Goal: Information Seeking & Learning: Learn about a topic

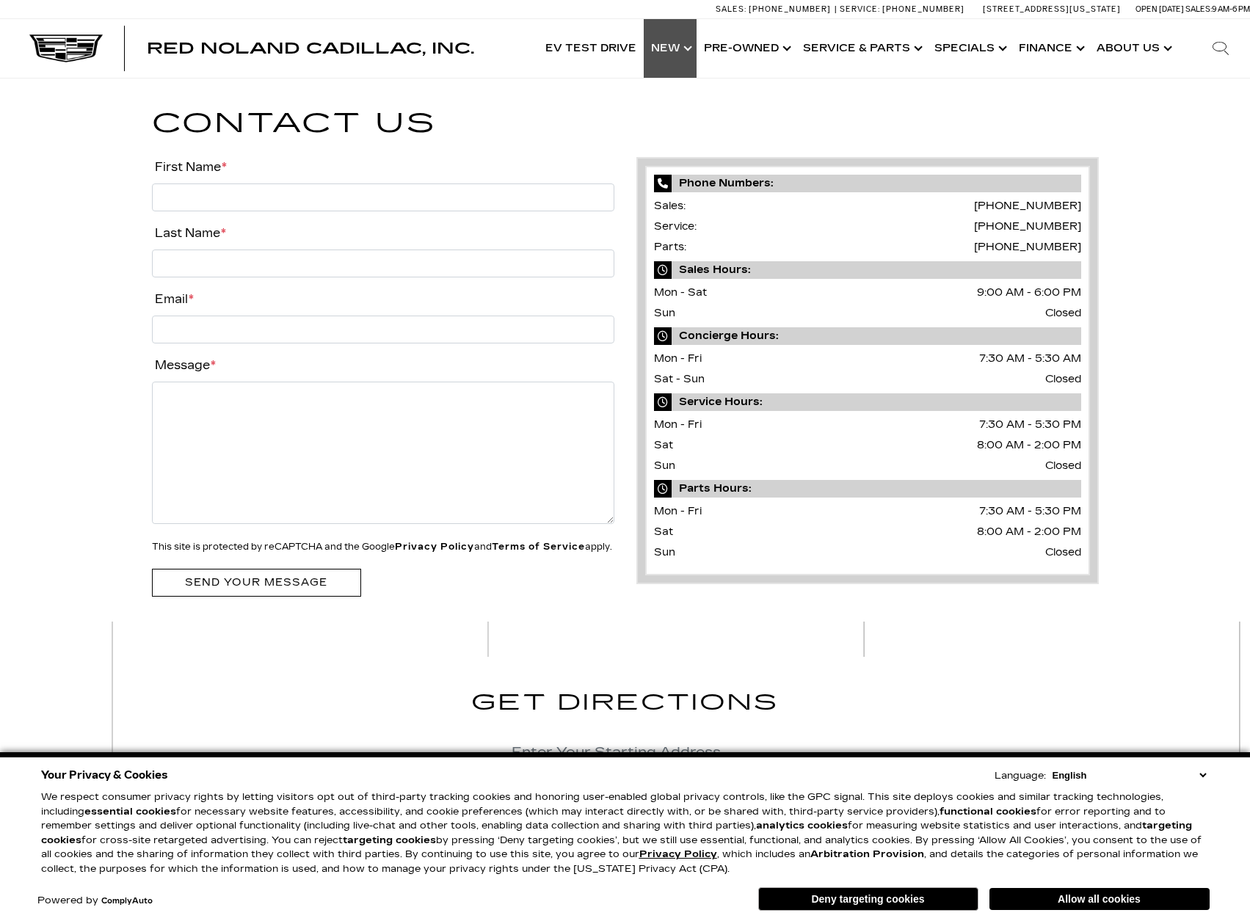
drag, startPoint x: 0, startPoint y: 0, endPoint x: 659, endPoint y: 52, distance: 660.6
click at [659, 52] on link "Show New" at bounding box center [670, 48] width 53 height 59
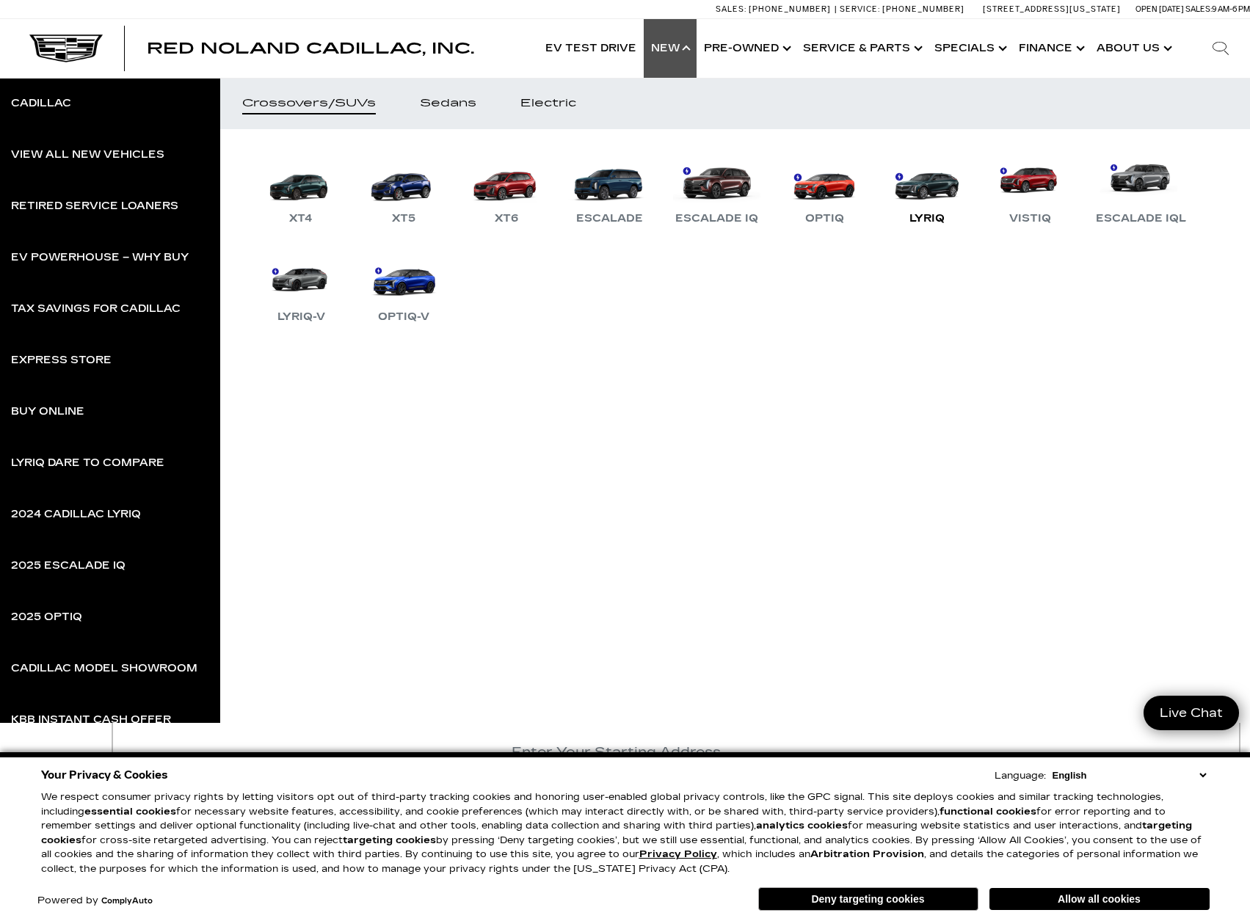
click at [949, 204] on link "LYRIQ" at bounding box center [927, 189] width 88 height 76
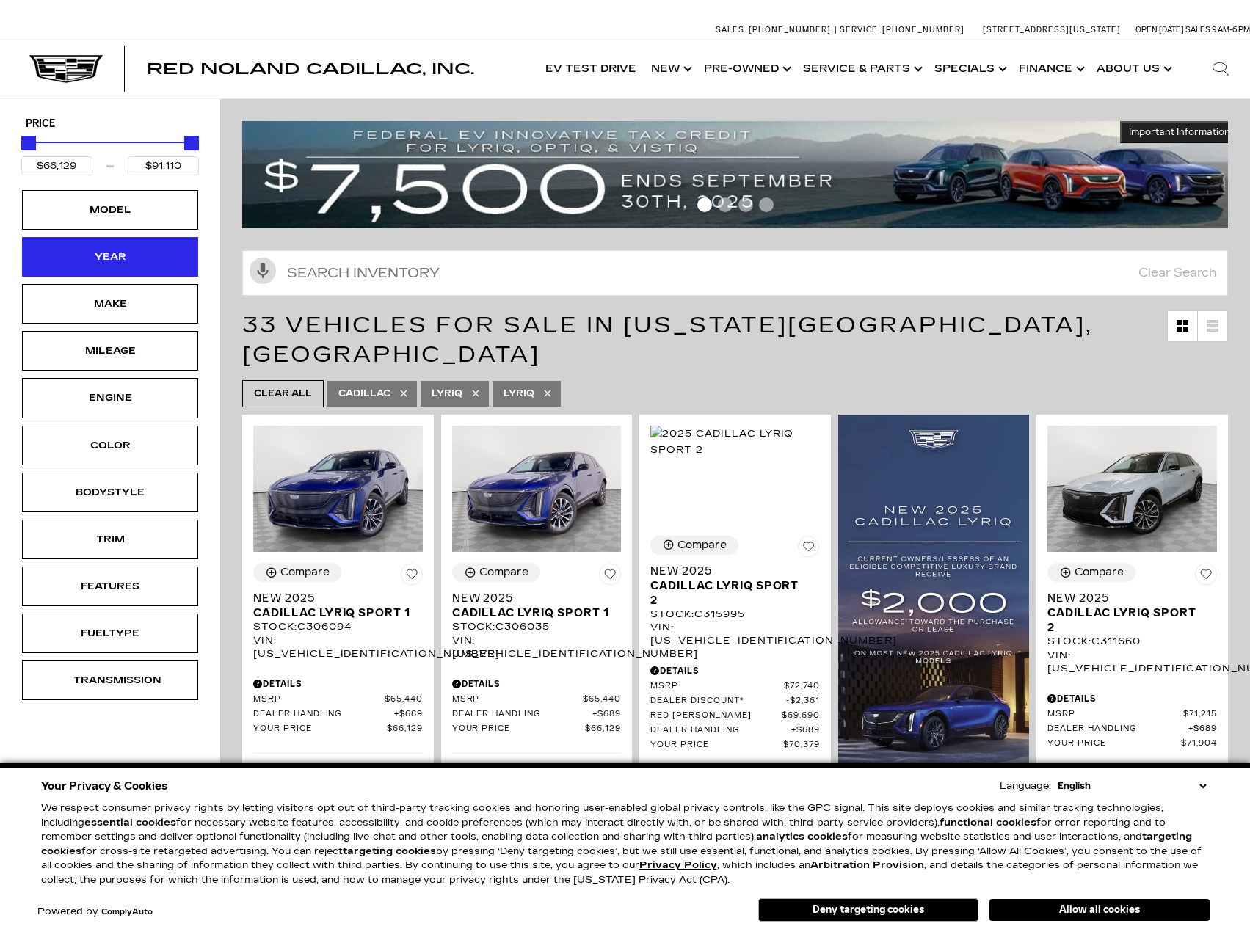
click at [103, 253] on div "Year" at bounding box center [109, 257] width 73 height 16
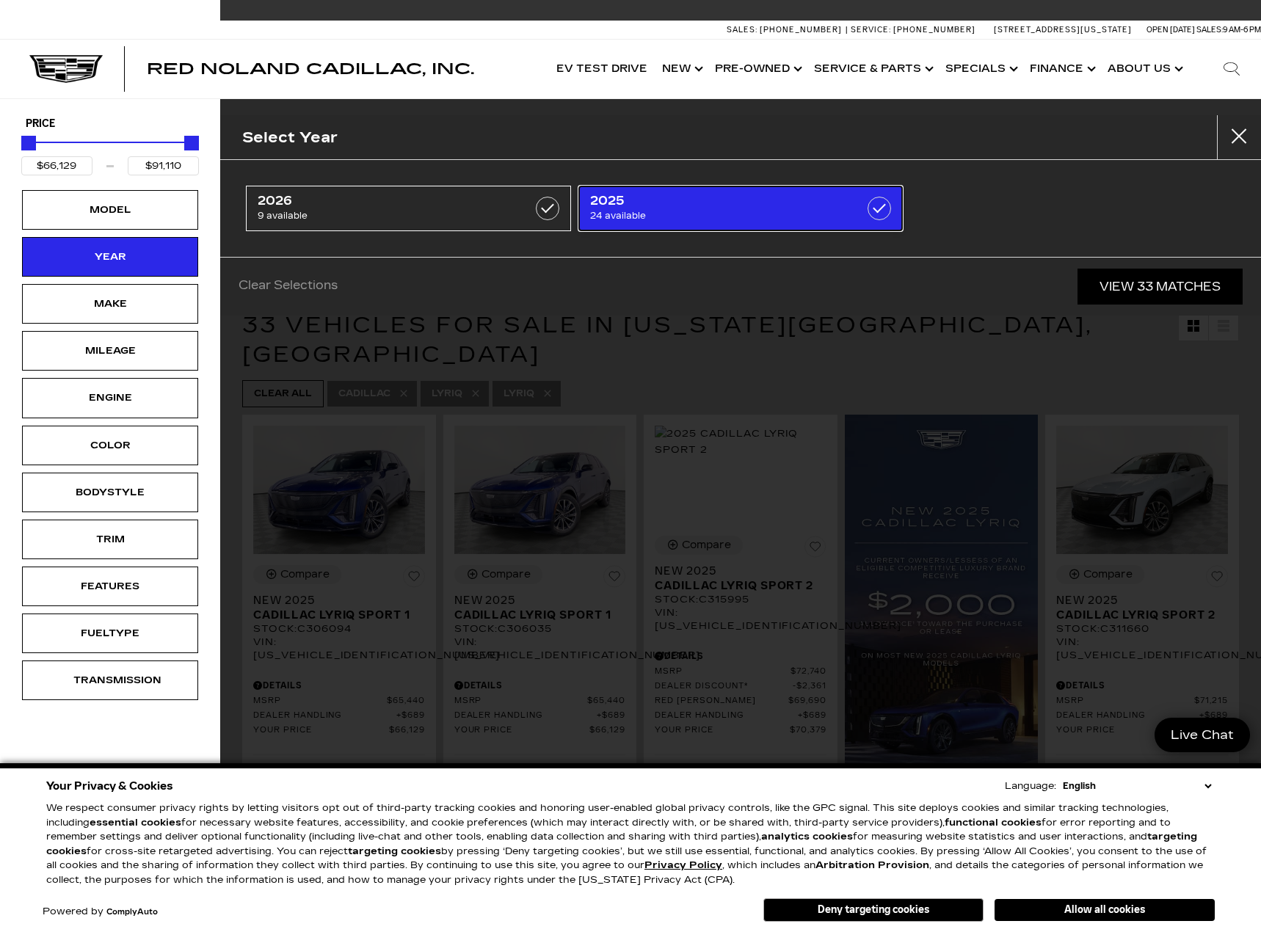
click at [700, 197] on span "2025" at bounding box center [718, 201] width 256 height 15
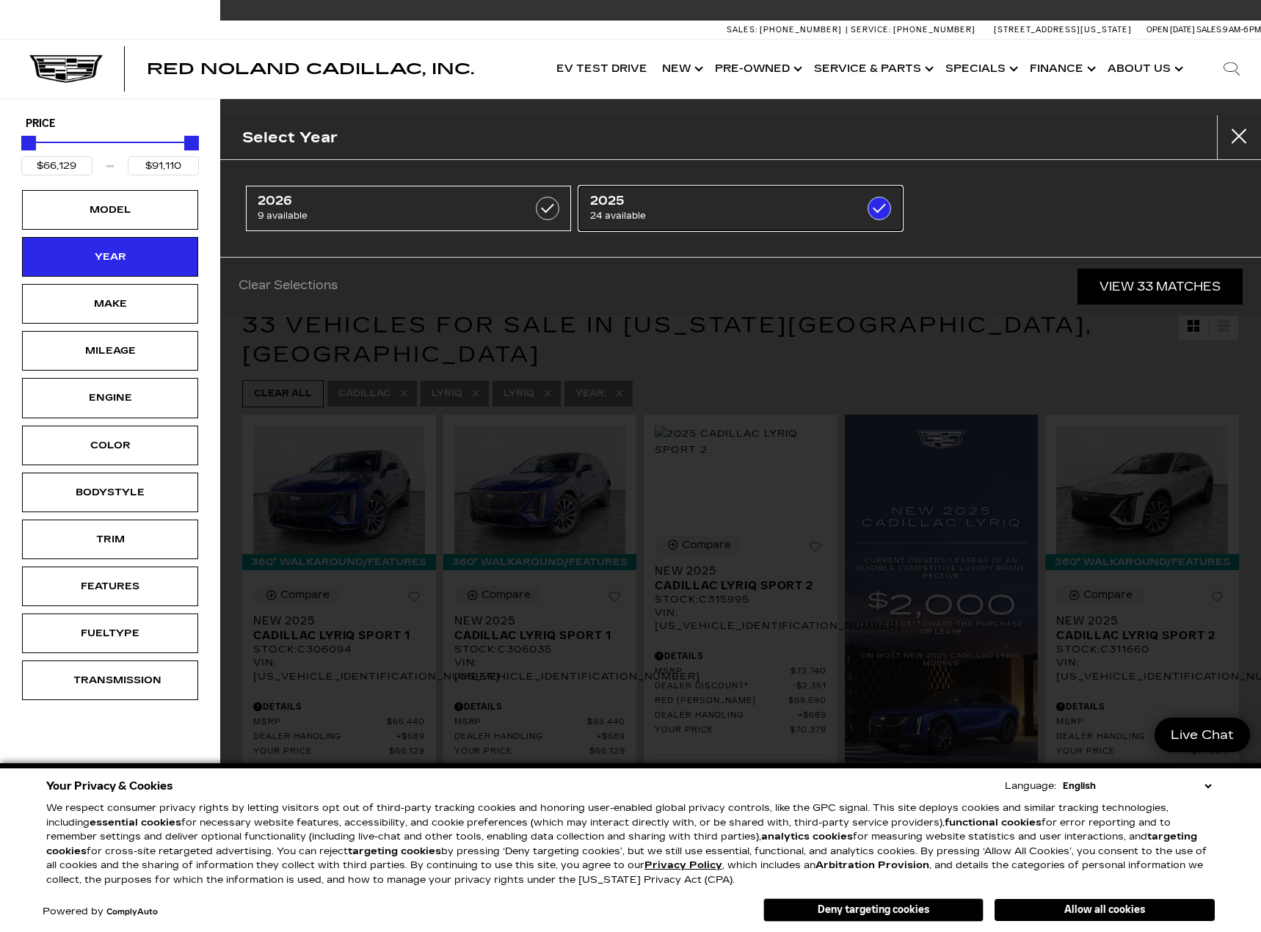
type input "$80,019"
checkbox input "true"
click at [1129, 289] on link "View 24 Matches" at bounding box center [1160, 287] width 165 height 36
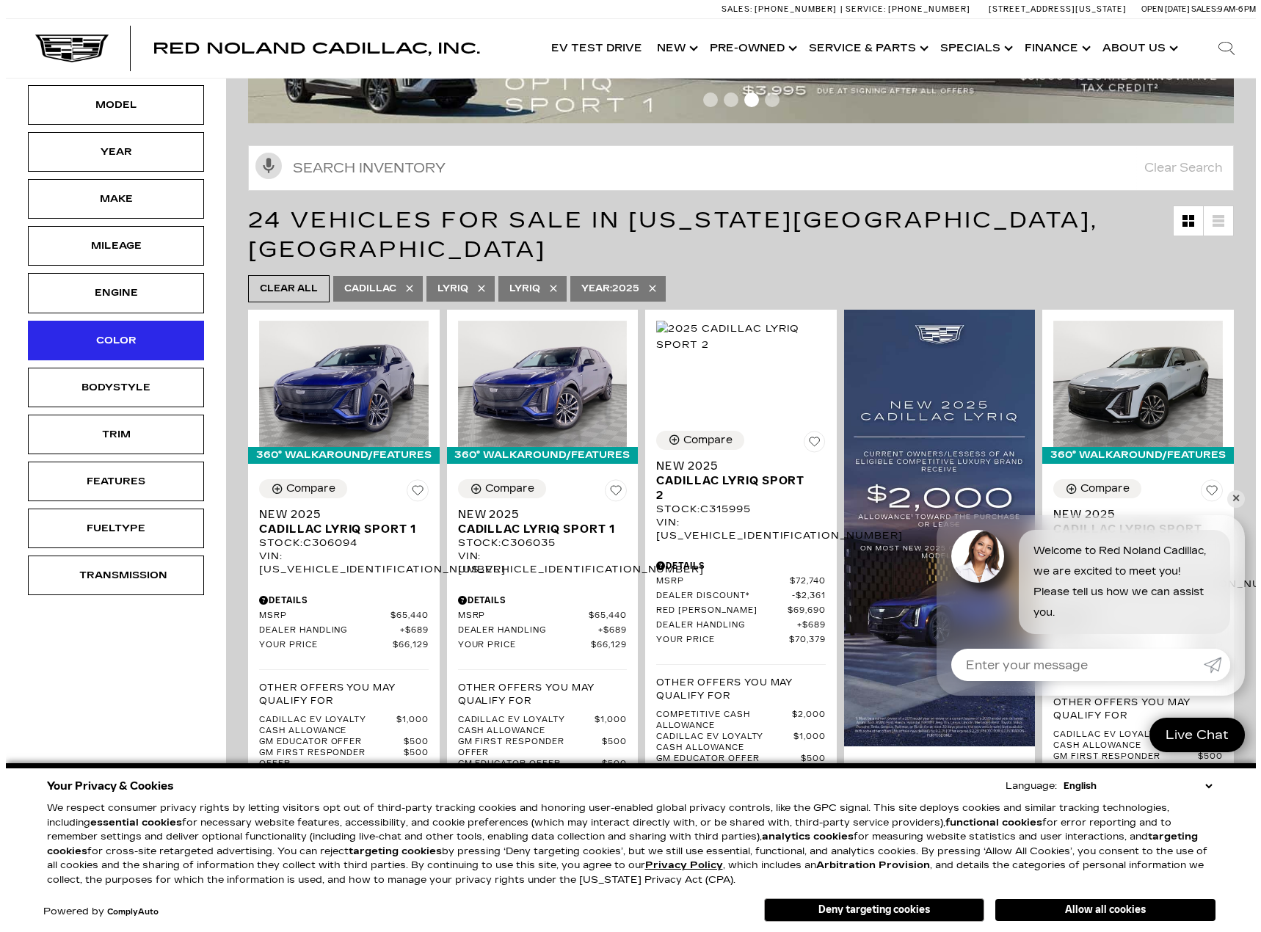
scroll to position [73, 0]
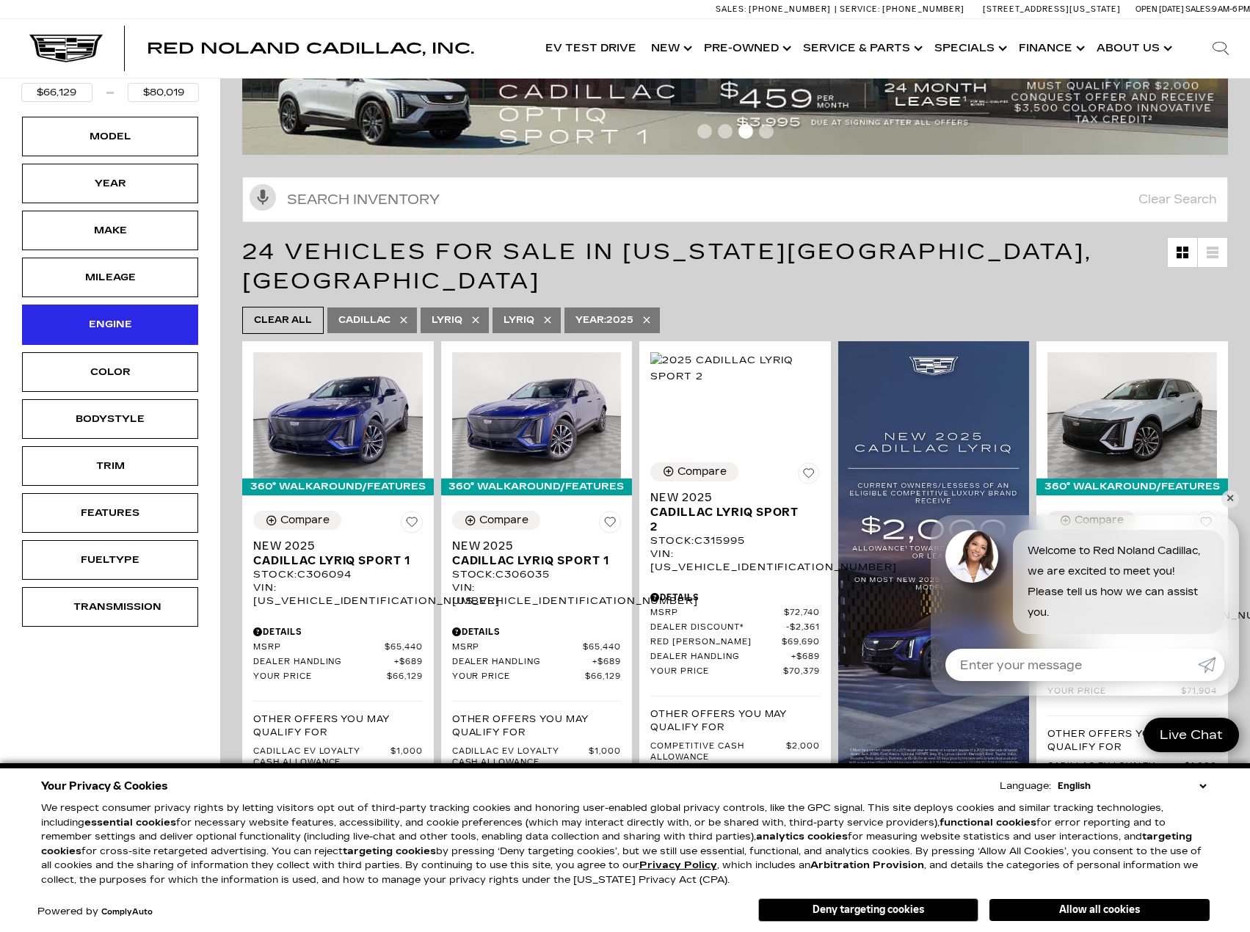
click at [137, 338] on div "Engine" at bounding box center [110, 325] width 176 height 40
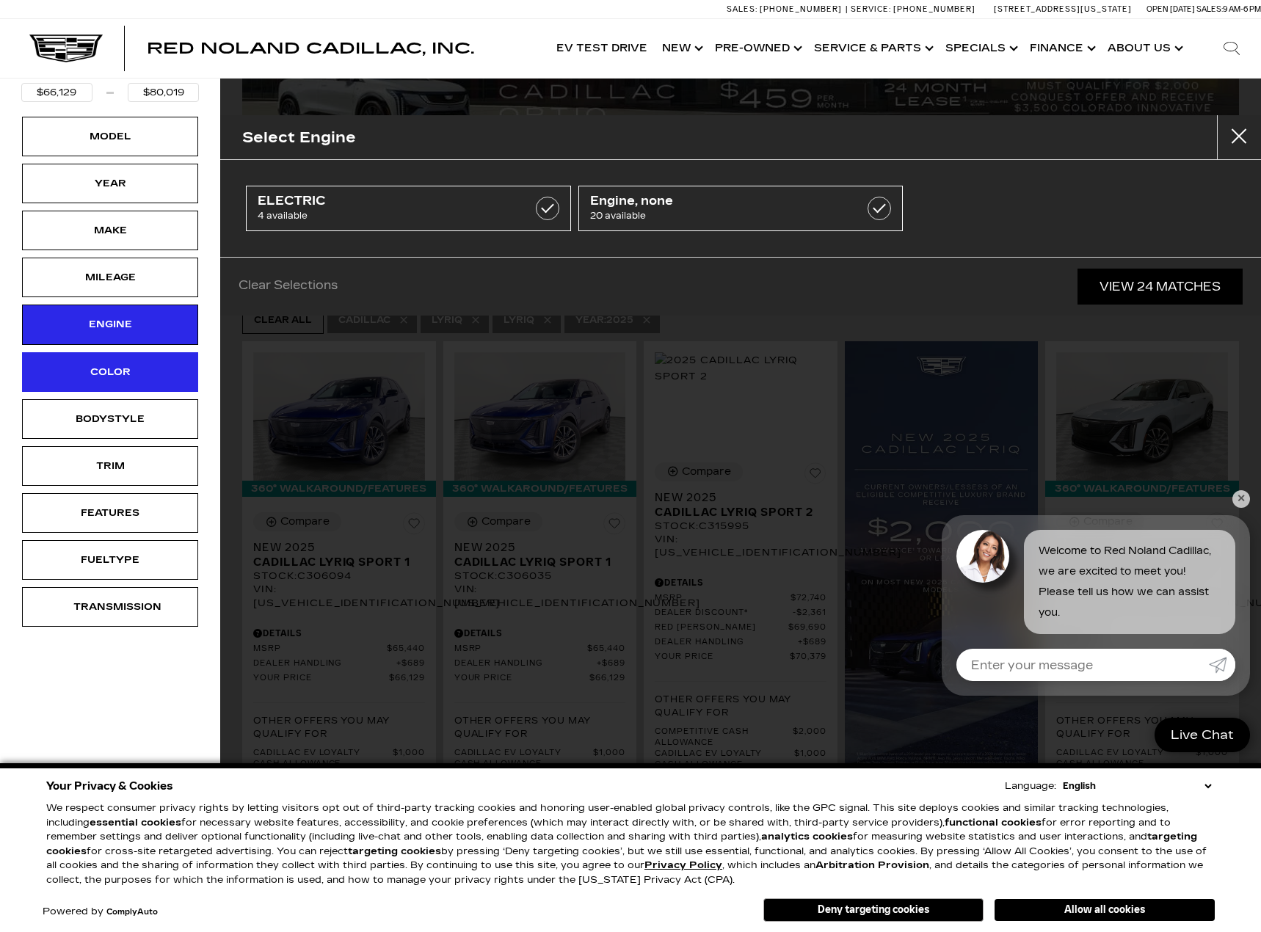
click at [145, 368] on div "Color" at bounding box center [109, 372] width 73 height 16
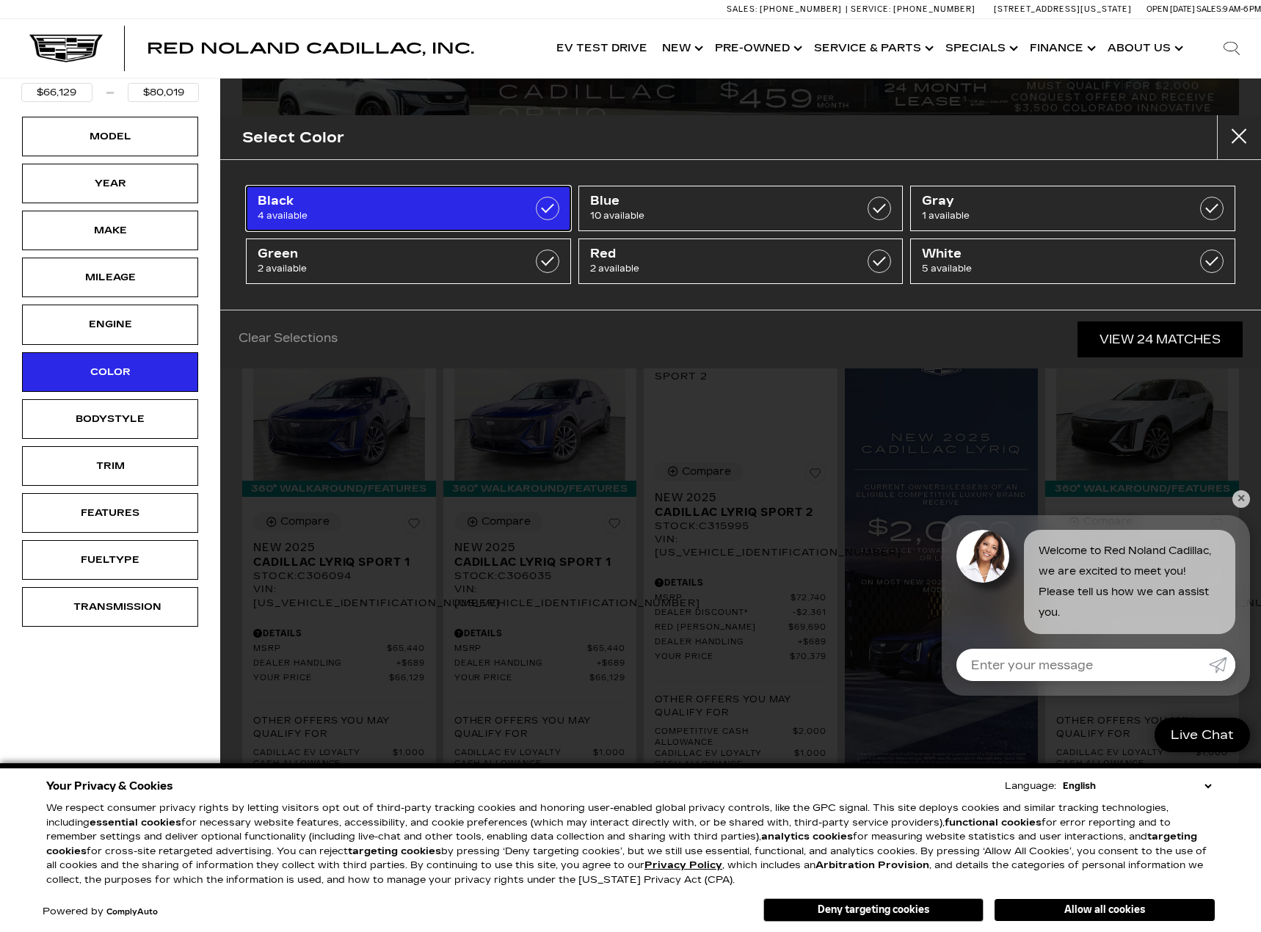
click at [433, 217] on span "4 available" at bounding box center [386, 216] width 256 height 15
type input "$71,904"
checkbox input "true"
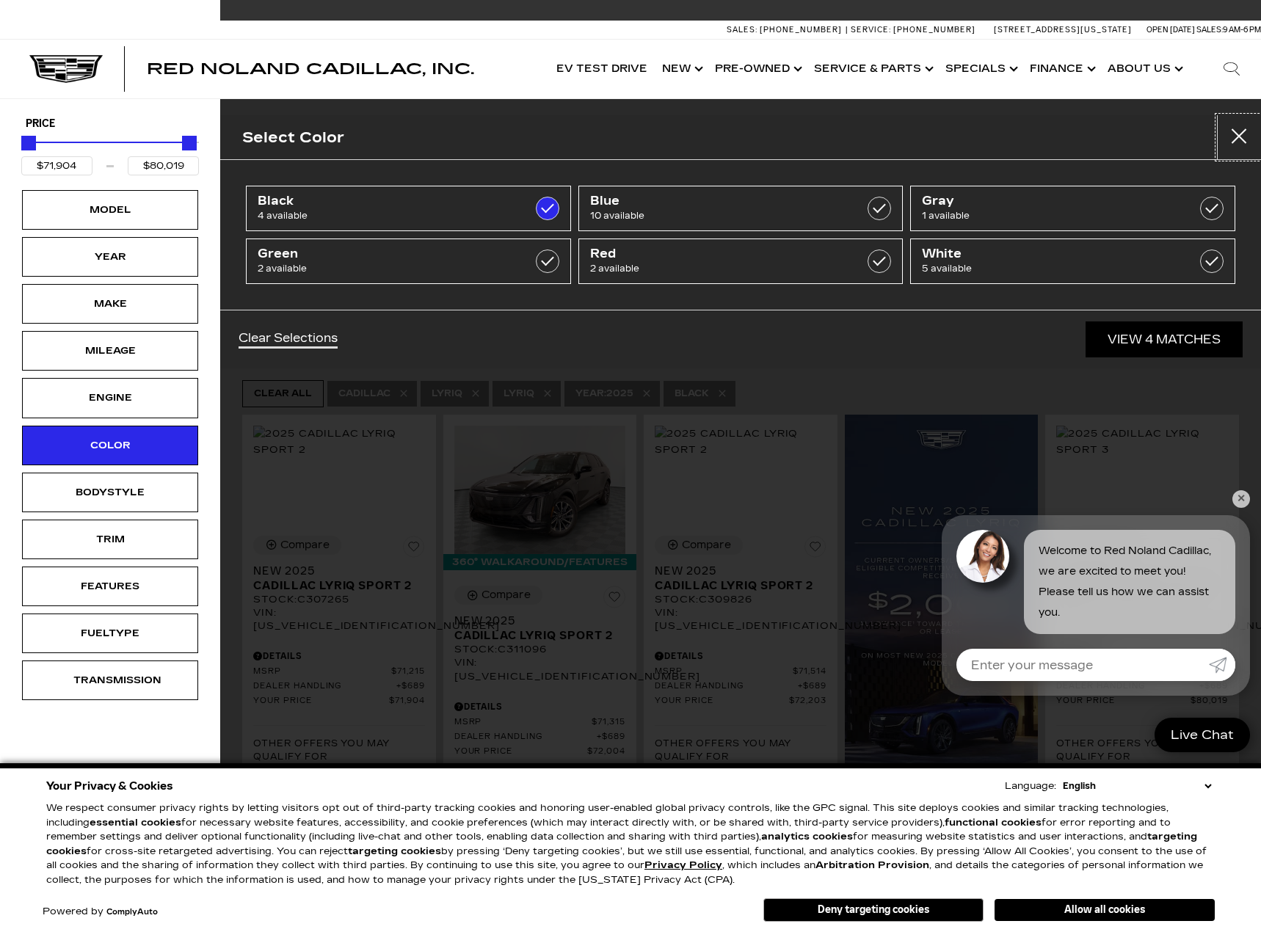
click at [1236, 137] on button "close" at bounding box center [1239, 137] width 44 height 44
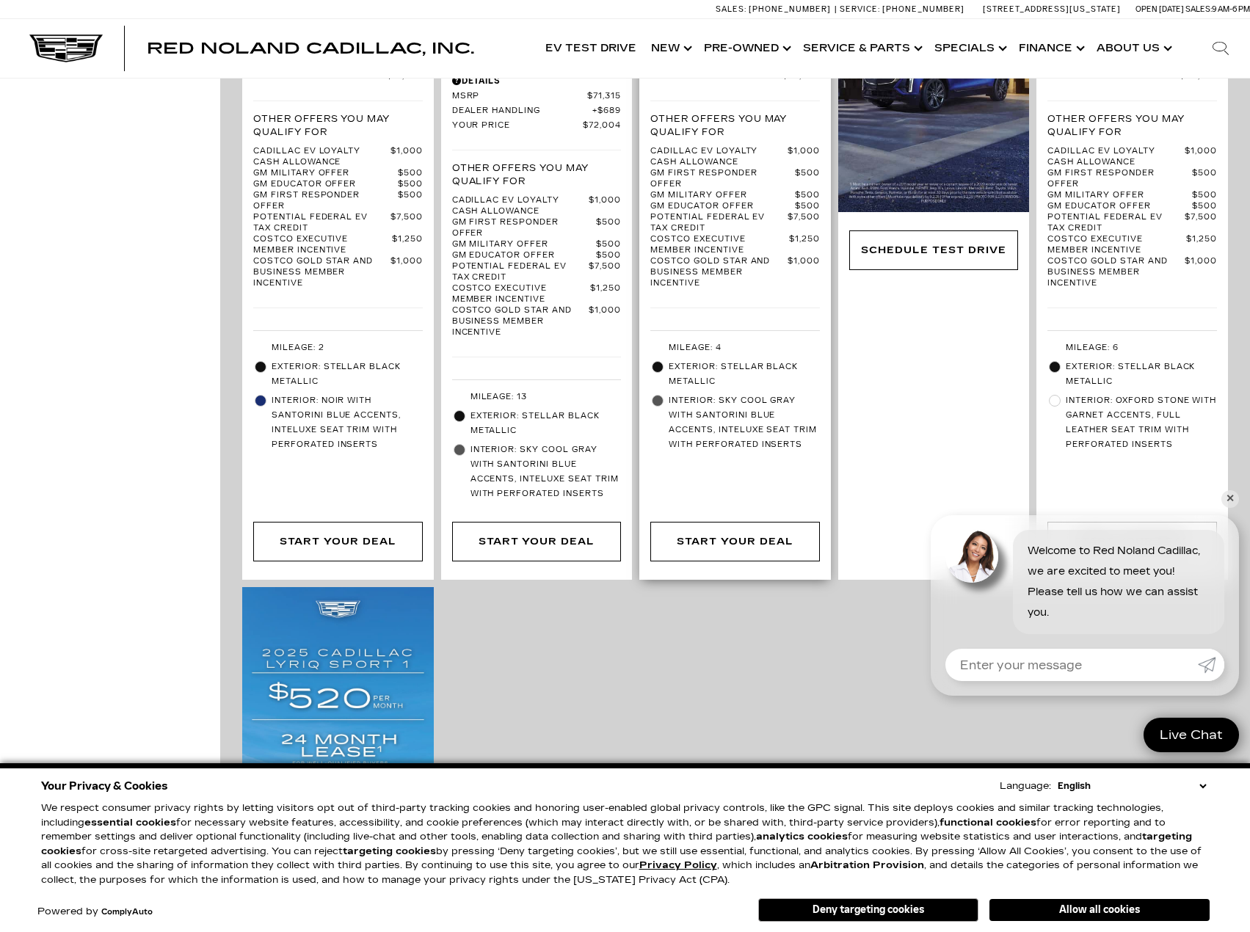
scroll to position [220, 0]
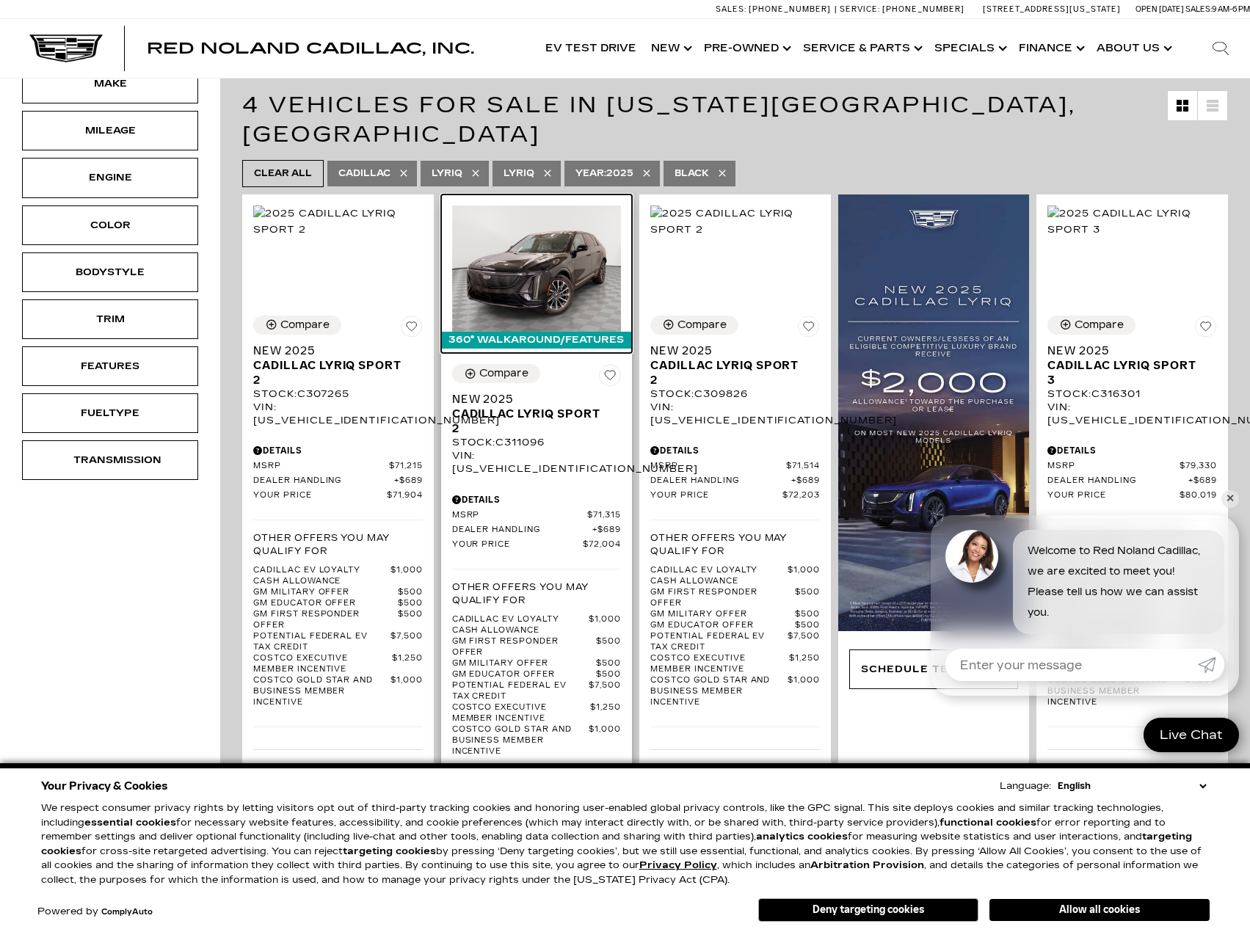
click at [537, 255] on img at bounding box center [537, 269] width 170 height 127
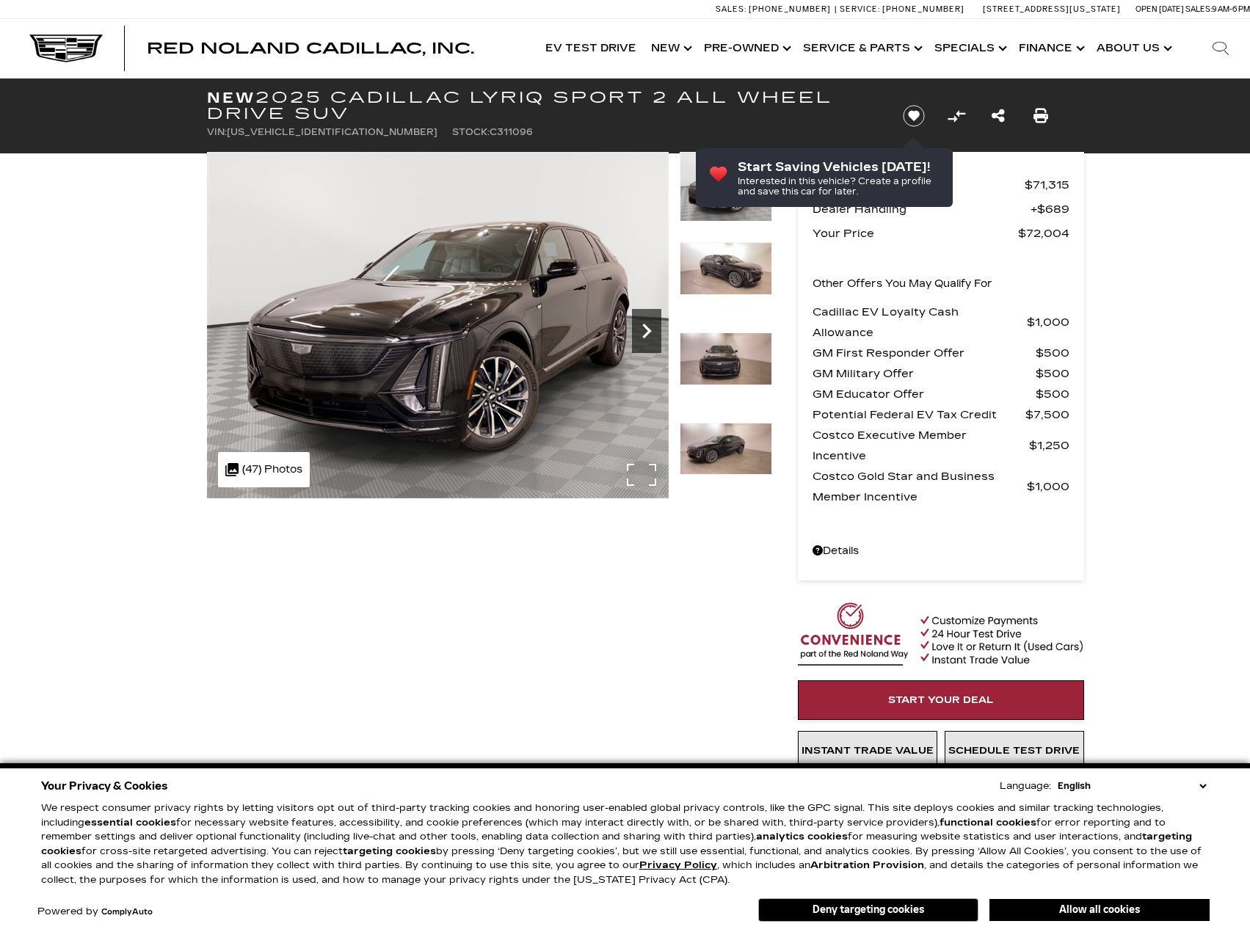
click at [646, 333] on icon "Next" at bounding box center [646, 330] width 29 height 29
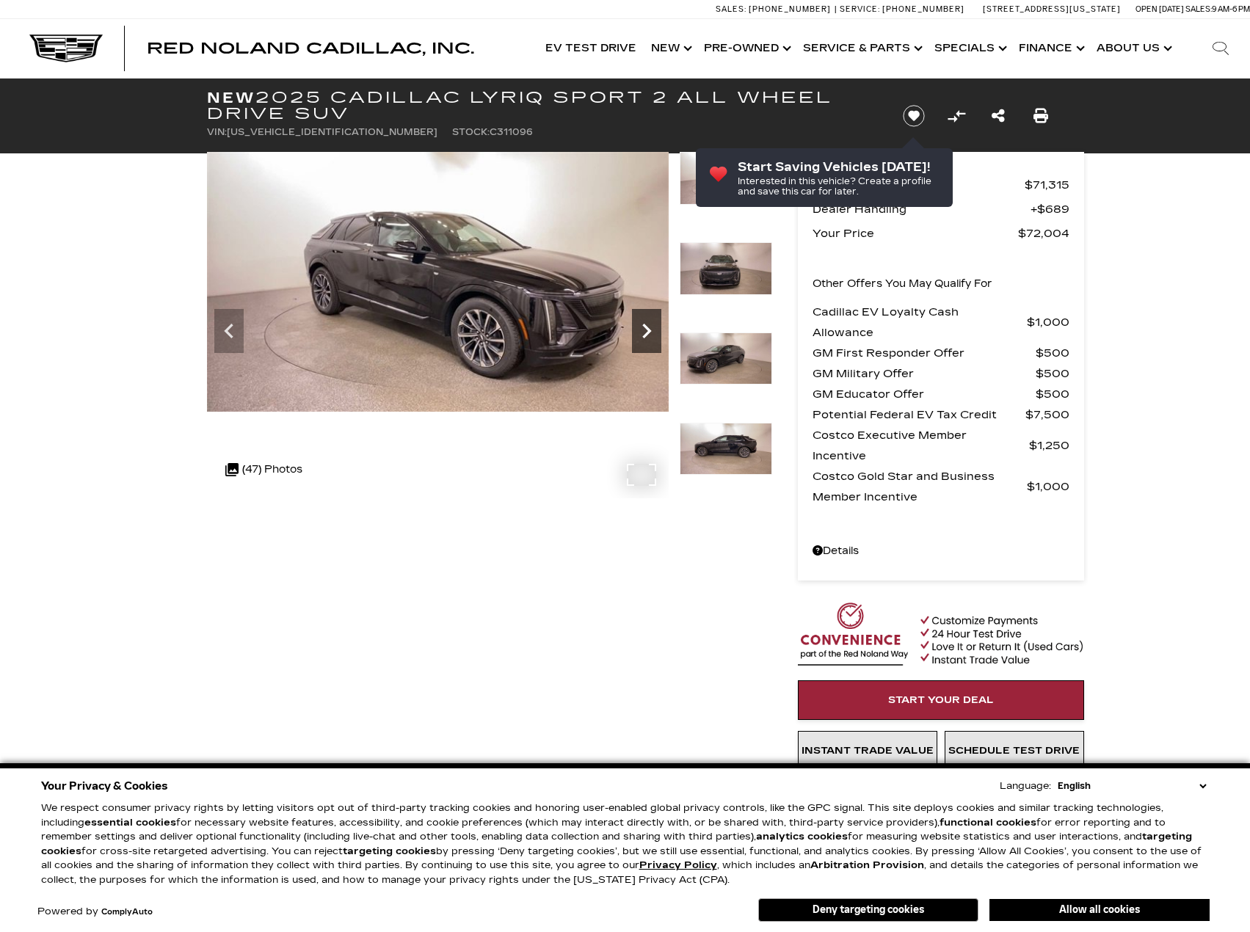
click at [646, 333] on icon "Next" at bounding box center [646, 330] width 29 height 29
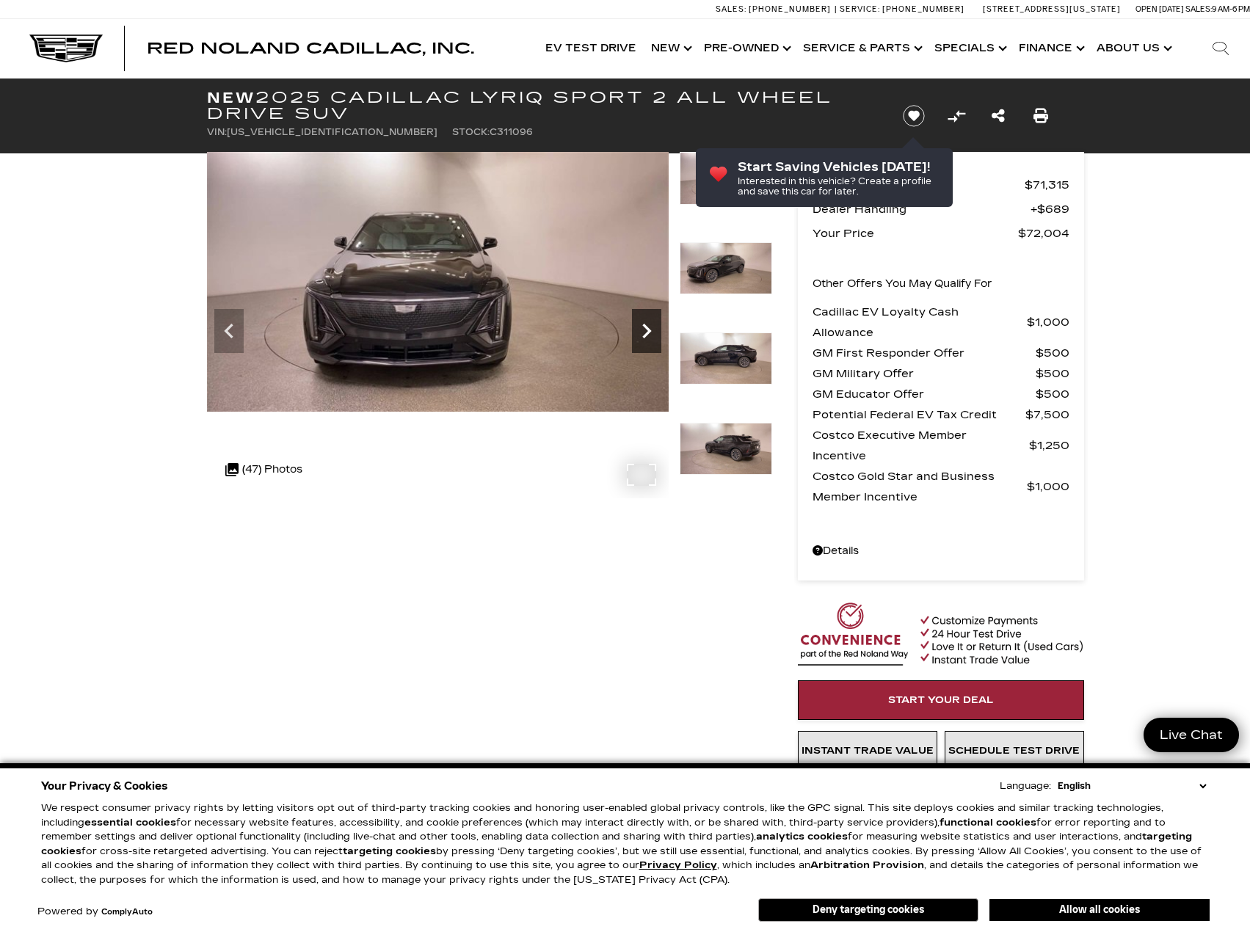
click at [646, 333] on icon "Next" at bounding box center [646, 330] width 29 height 29
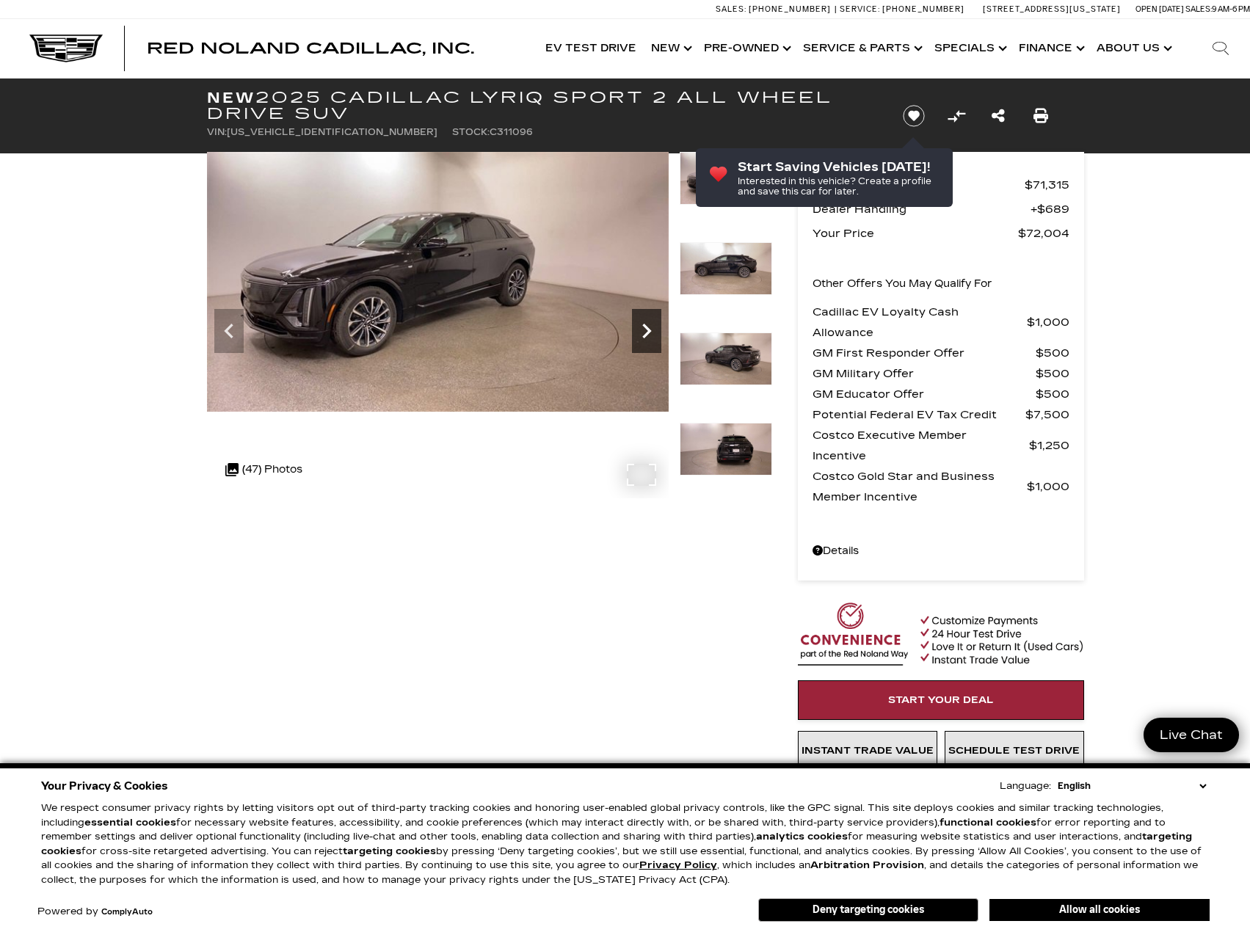
click at [646, 333] on icon "Next" at bounding box center [646, 330] width 29 height 29
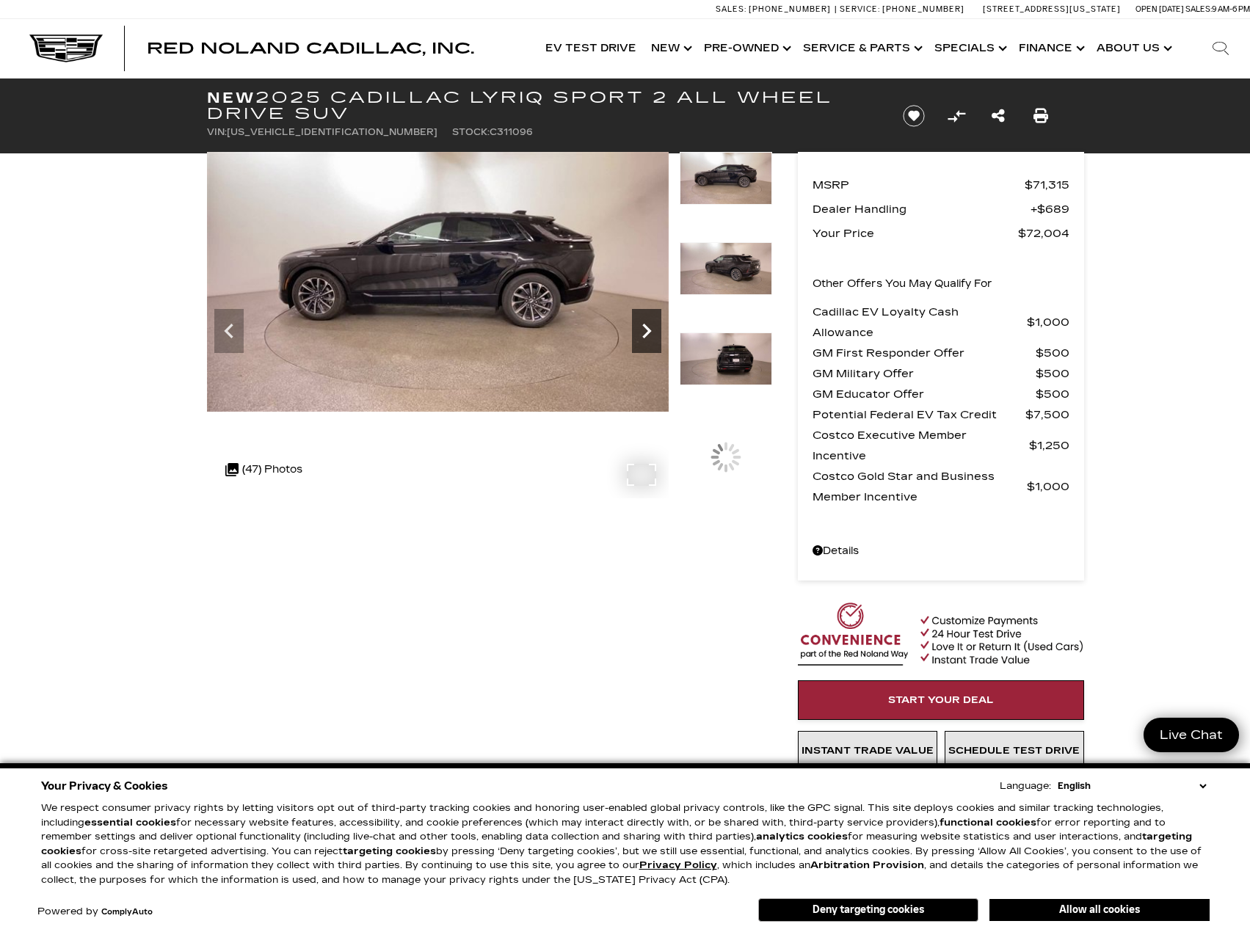
click at [646, 333] on icon "Next" at bounding box center [646, 330] width 29 height 29
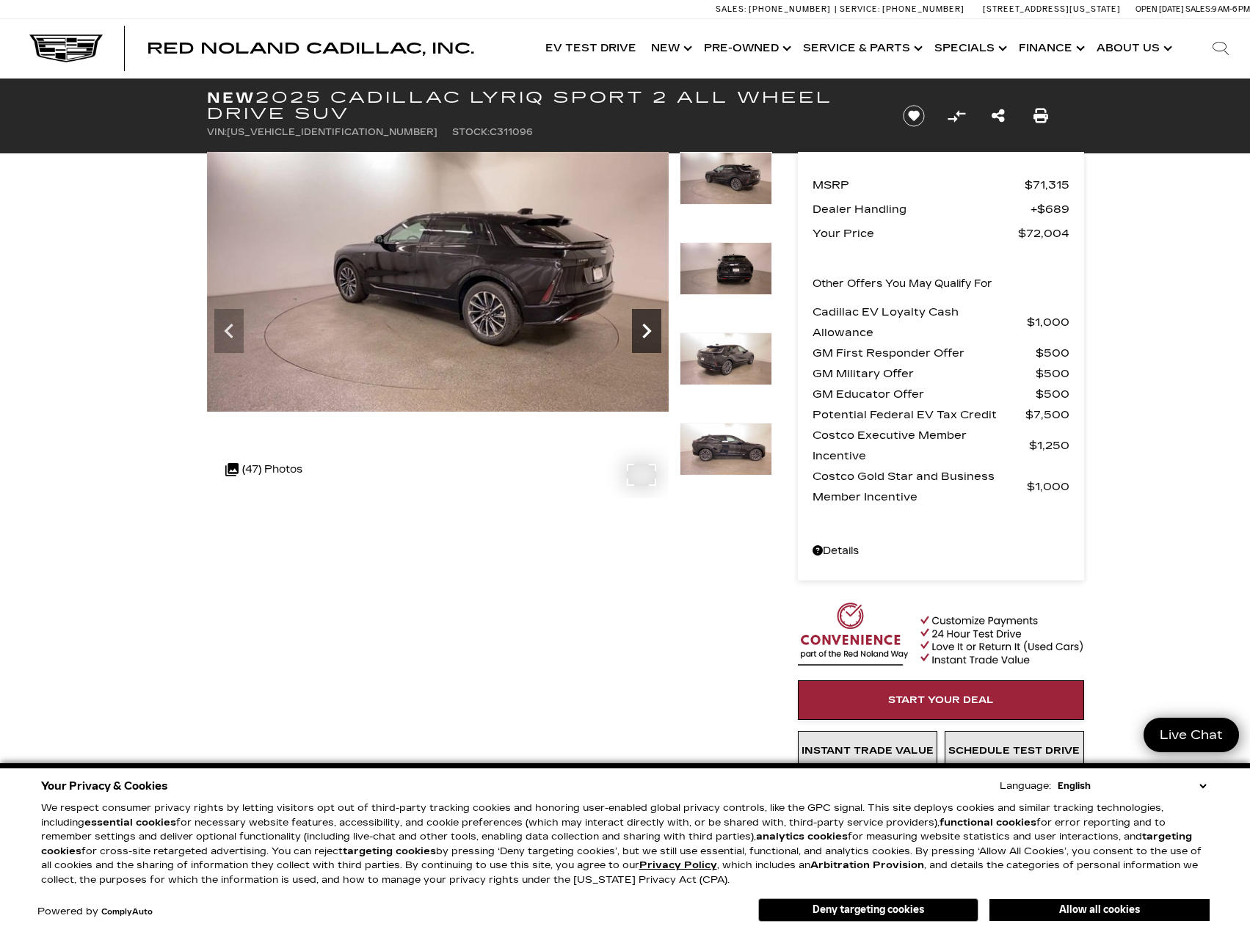
click at [646, 333] on icon "Next" at bounding box center [646, 330] width 29 height 29
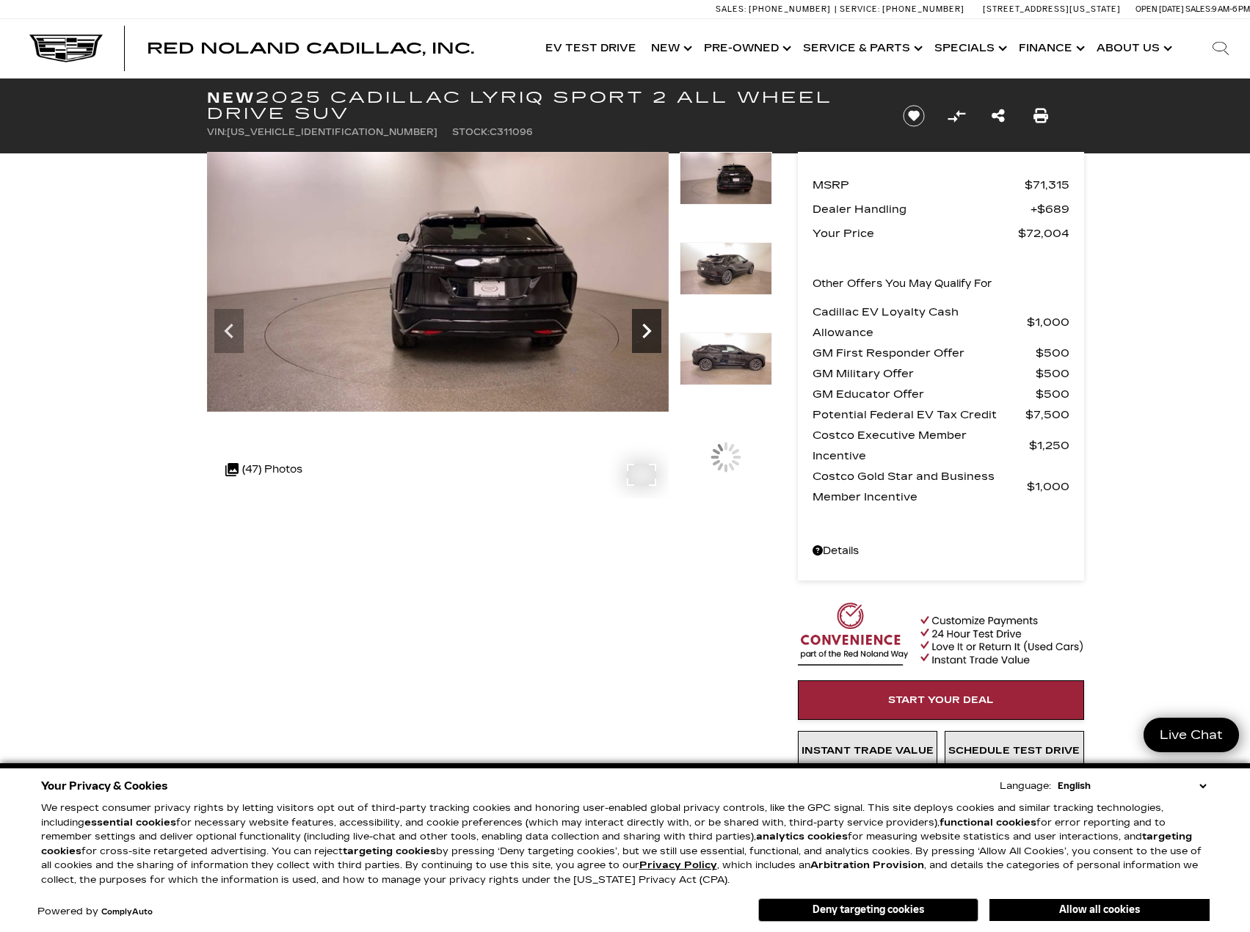
click at [646, 333] on icon "Next" at bounding box center [646, 330] width 29 height 29
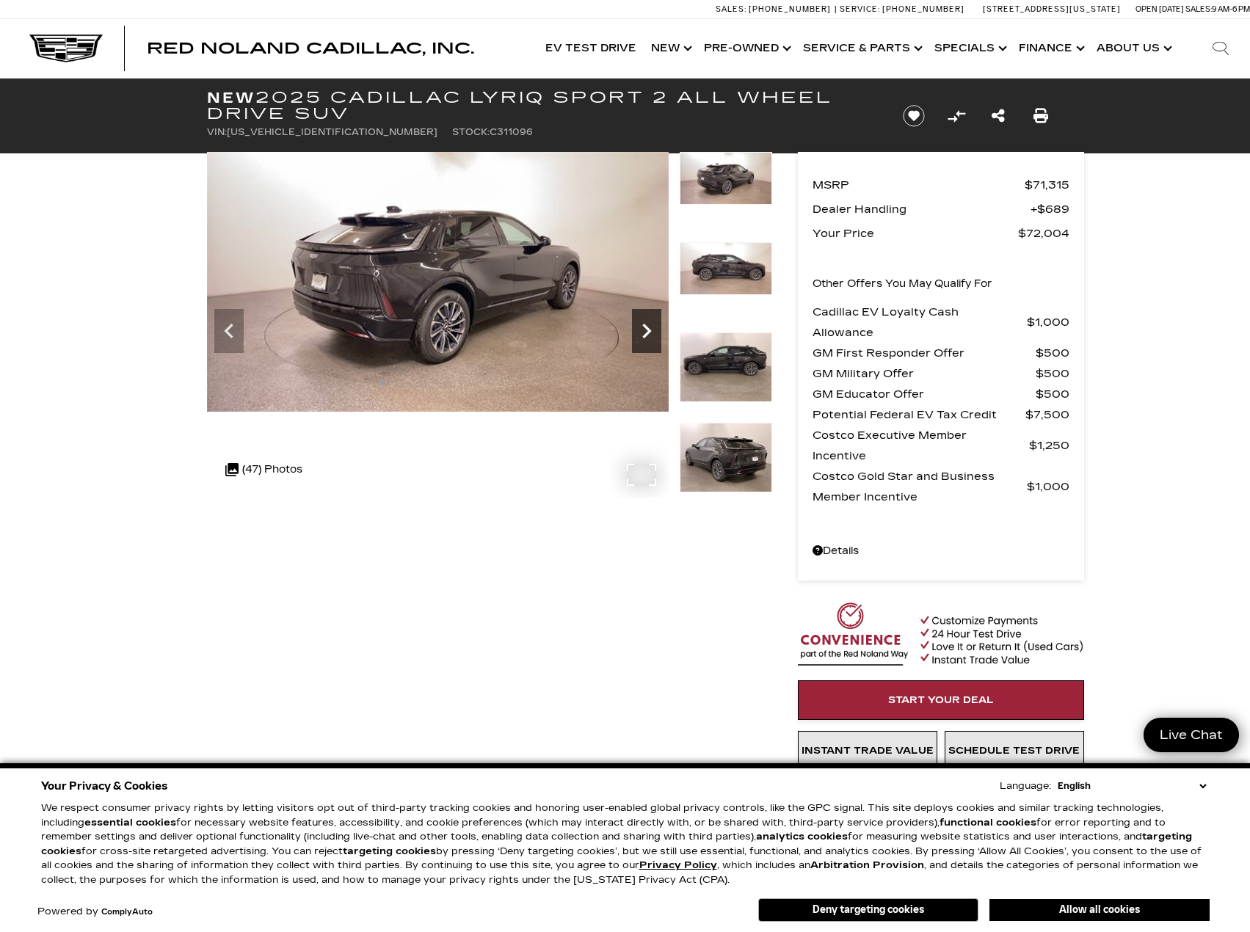
click at [646, 333] on icon "Next" at bounding box center [646, 330] width 29 height 29
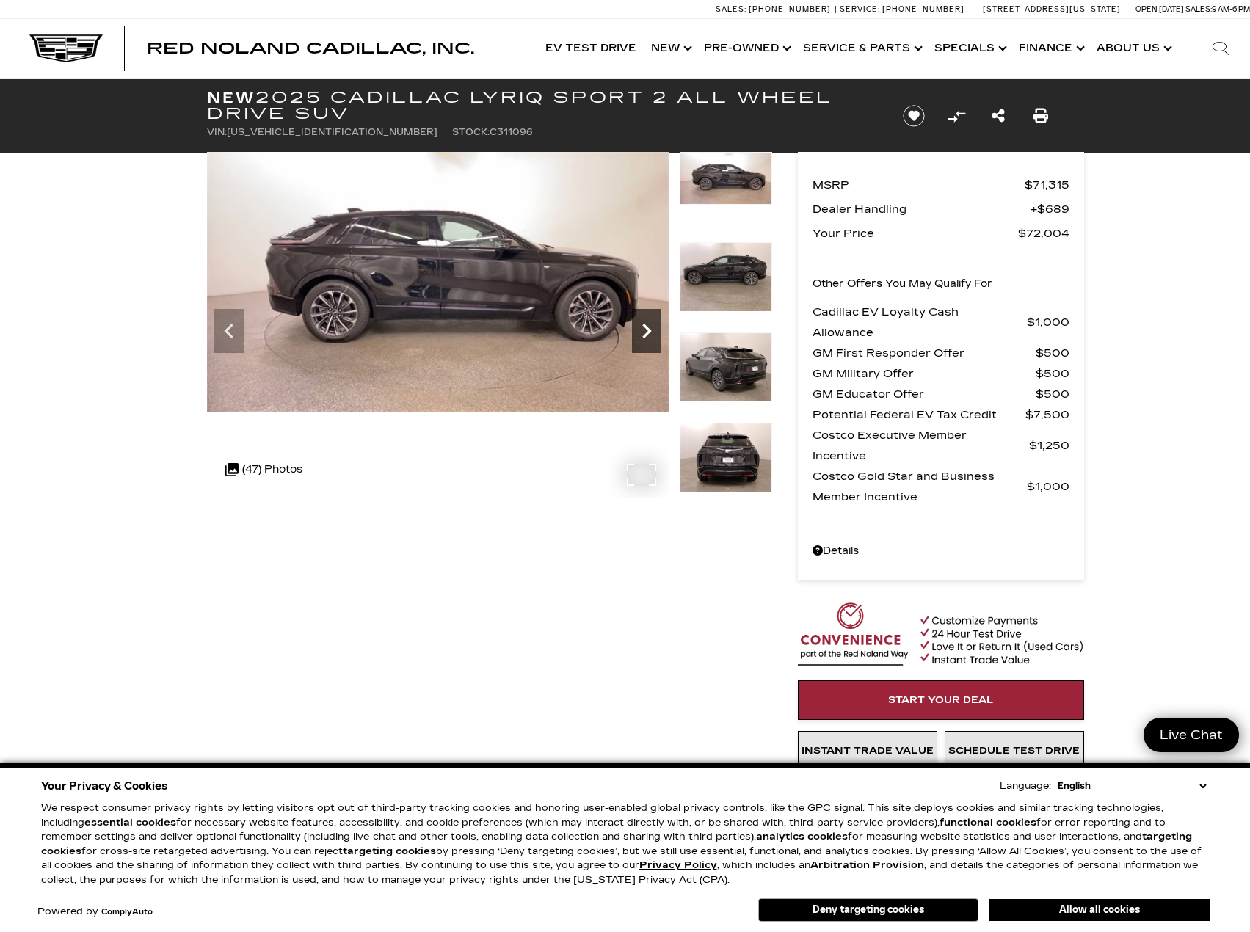
click at [646, 333] on icon "Next" at bounding box center [646, 330] width 29 height 29
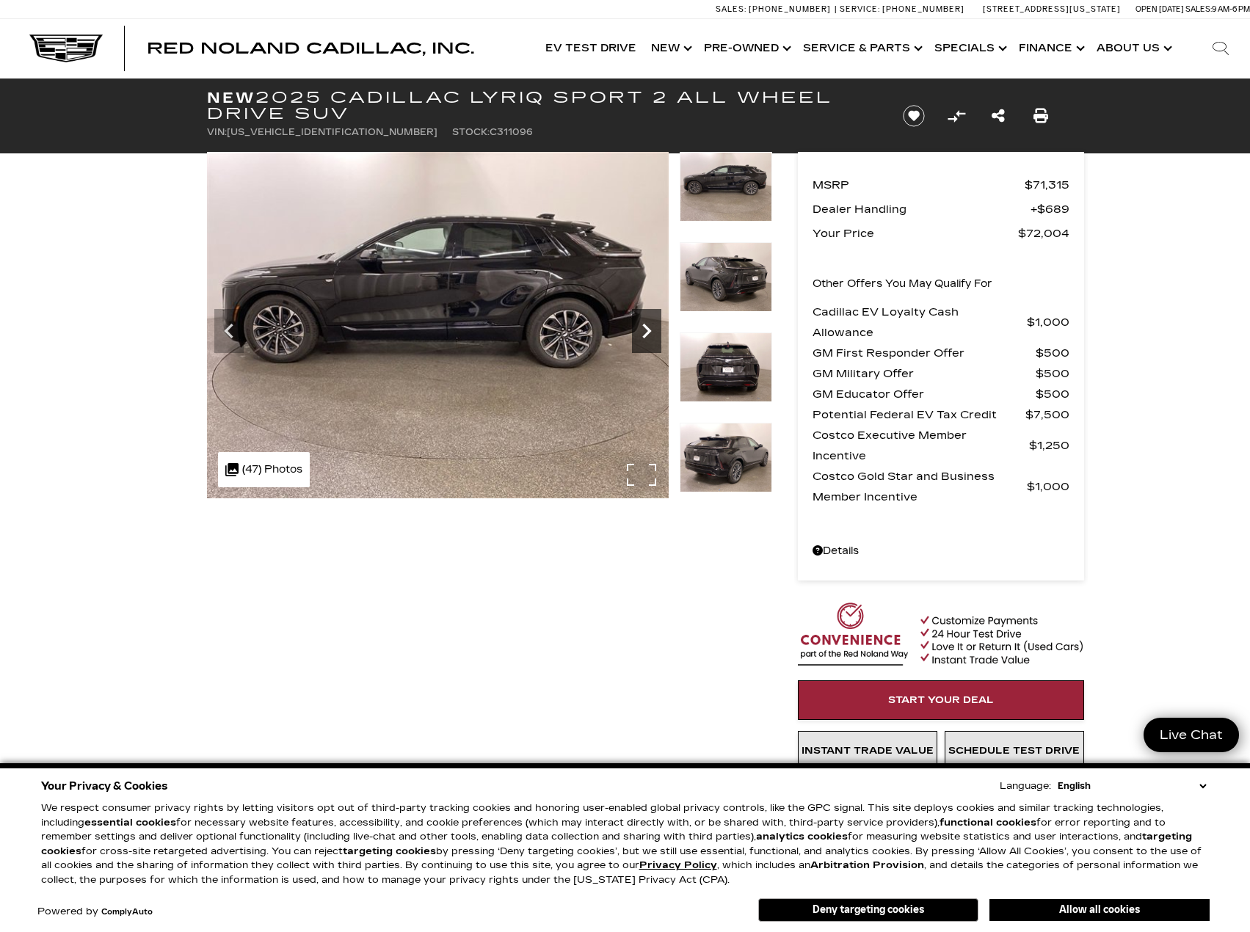
click at [646, 333] on icon "Next" at bounding box center [646, 330] width 29 height 29
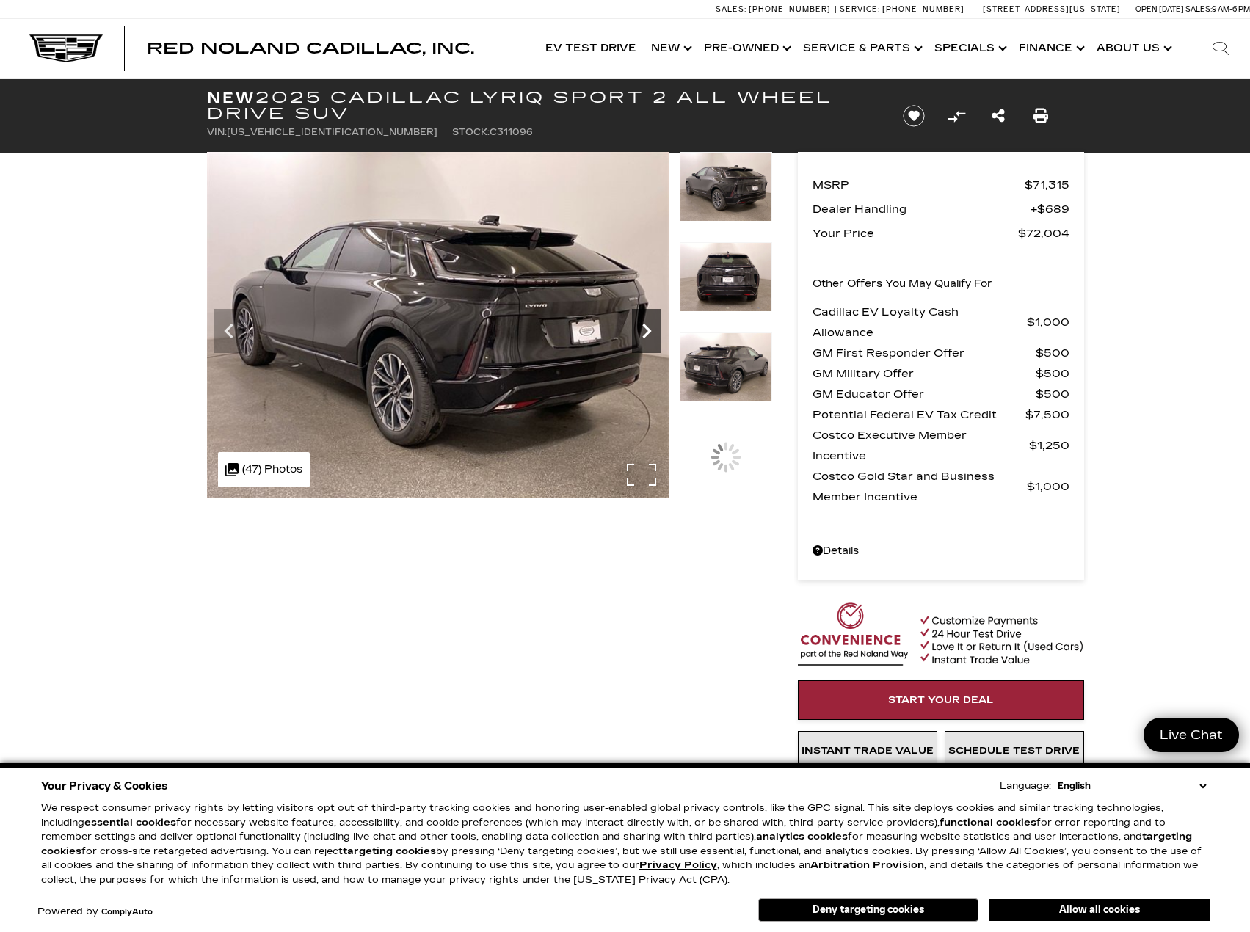
click at [646, 333] on icon "Next" at bounding box center [646, 330] width 29 height 29
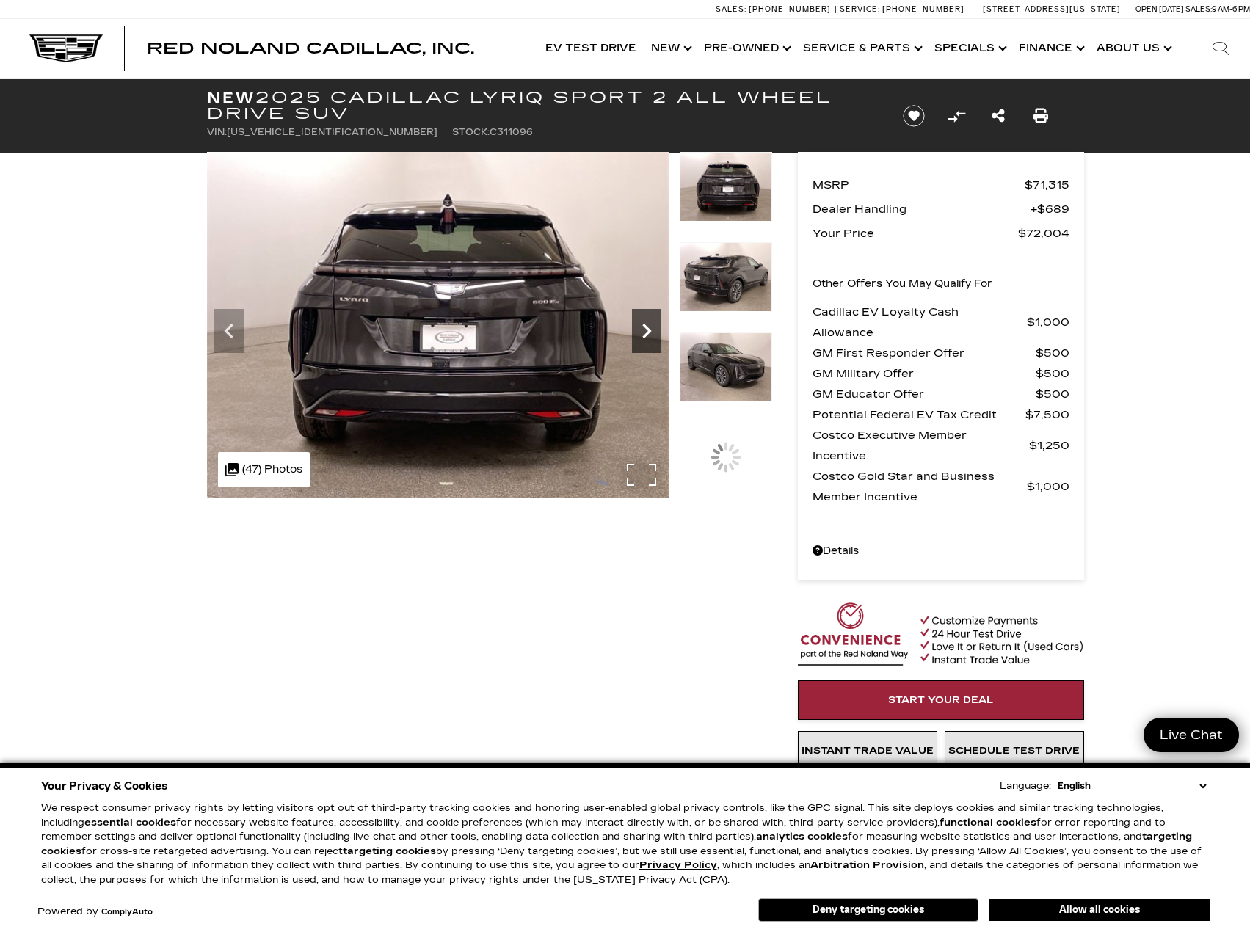
click at [646, 333] on icon "Next" at bounding box center [646, 330] width 29 height 29
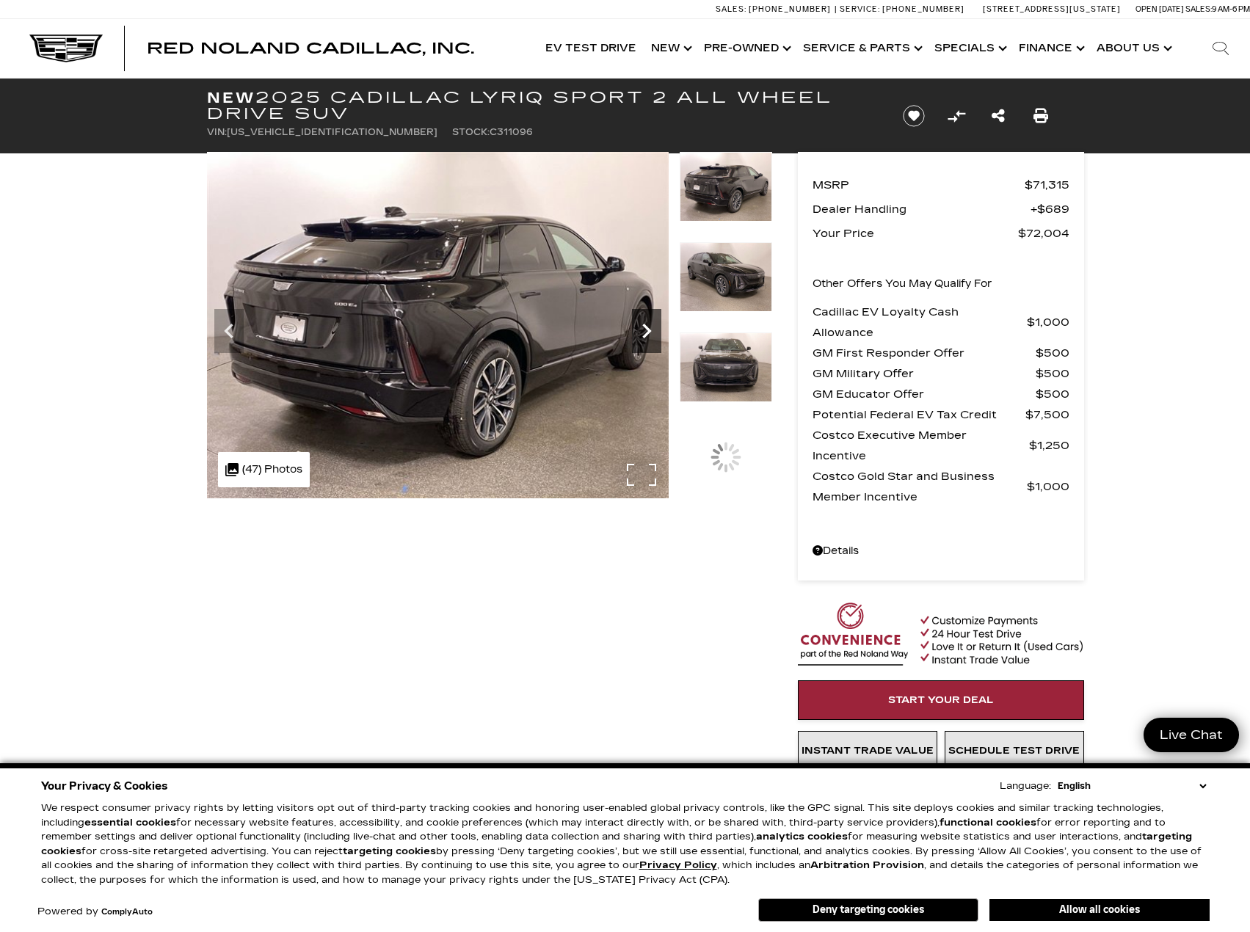
click at [646, 333] on icon "Next" at bounding box center [646, 330] width 29 height 29
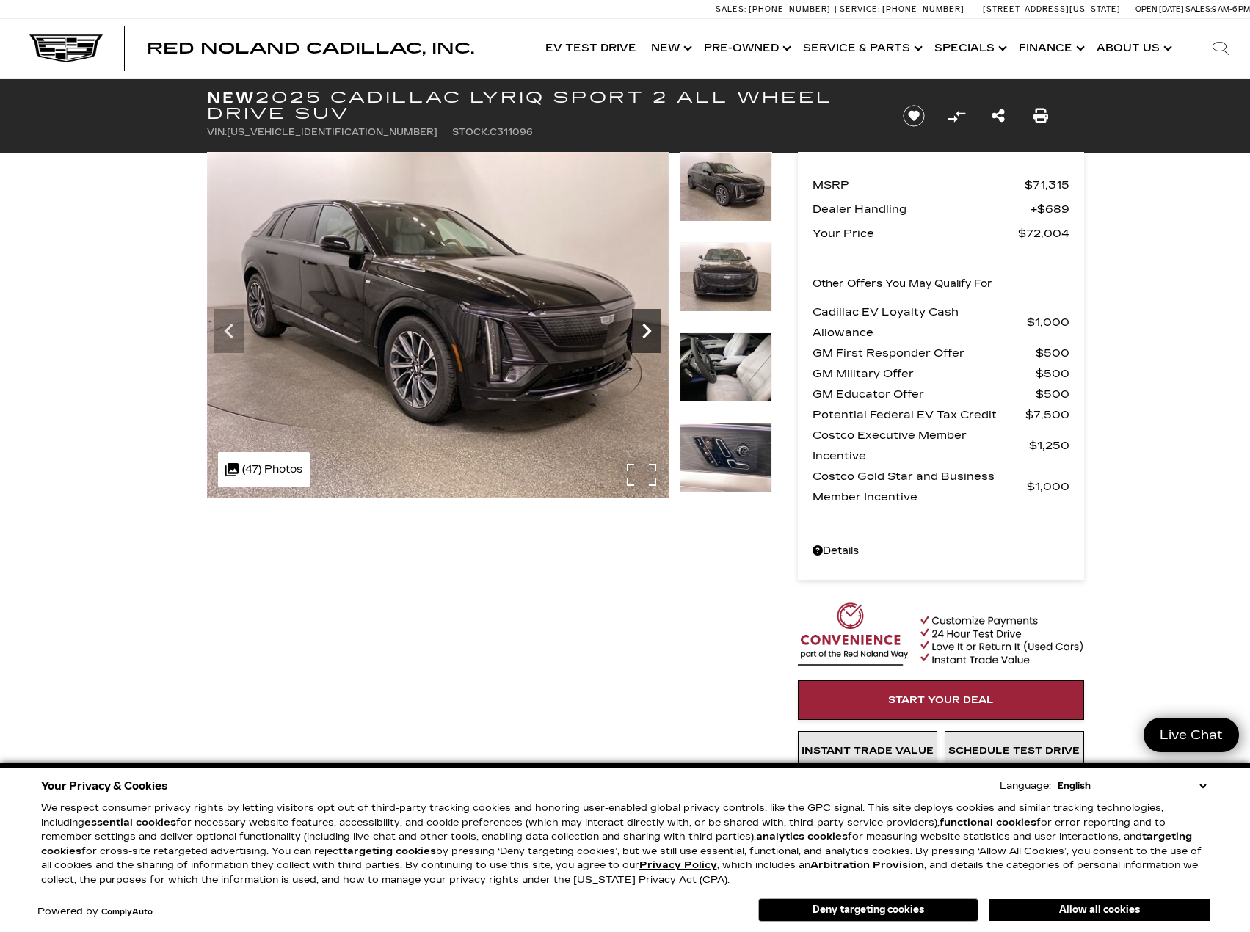
click at [646, 333] on icon "Next" at bounding box center [646, 330] width 29 height 29
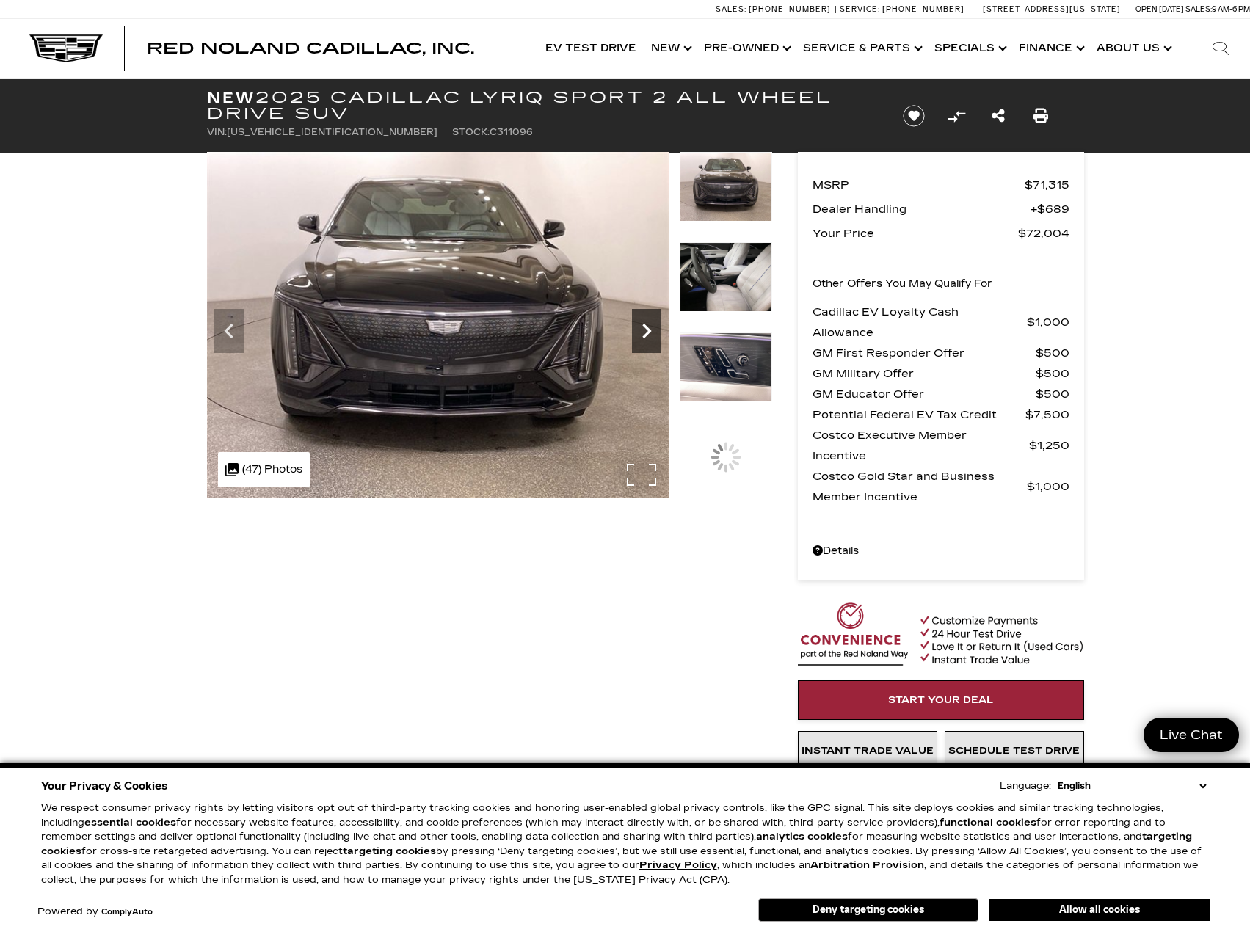
click at [646, 333] on icon "Next" at bounding box center [646, 330] width 29 height 29
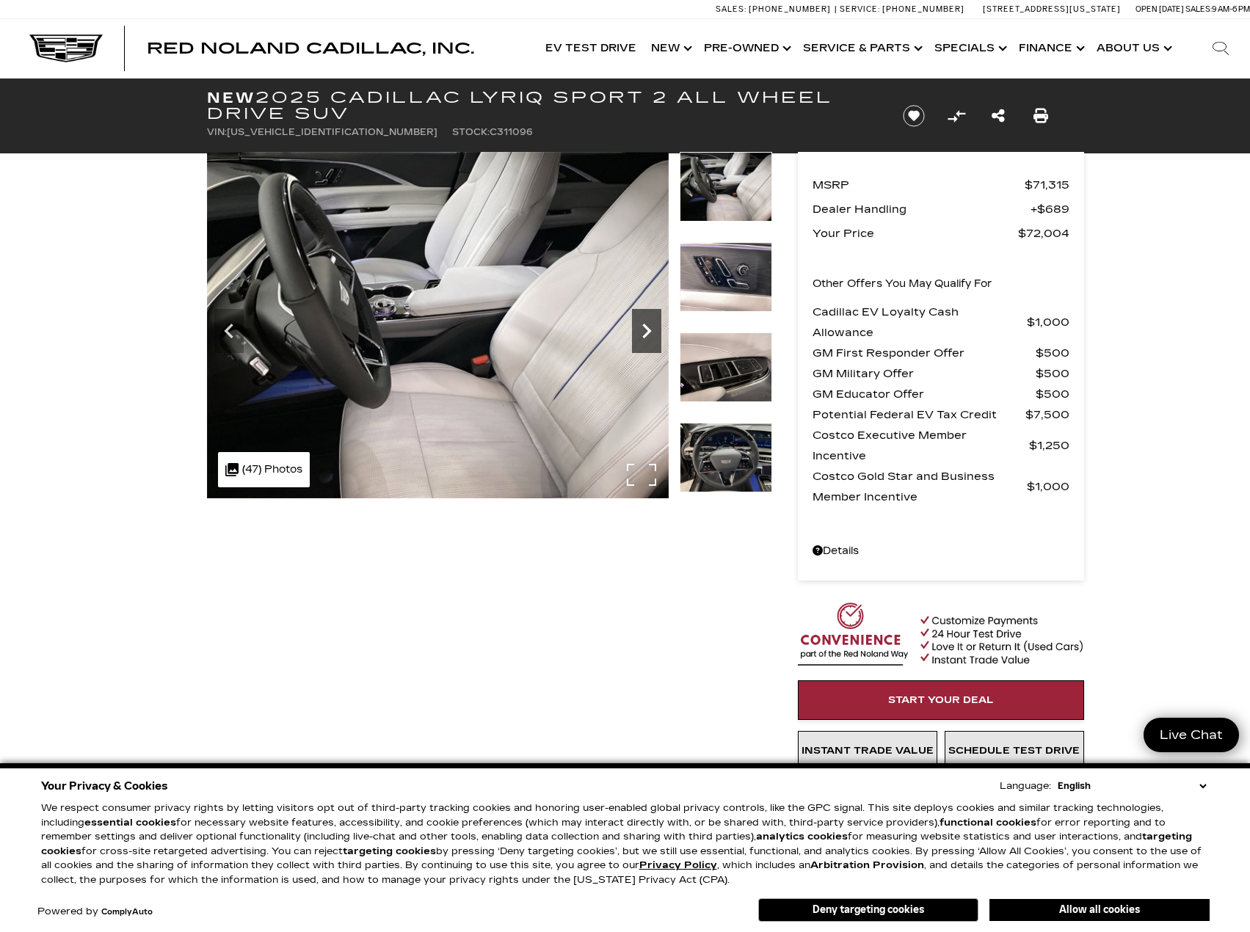
click at [646, 333] on icon "Next" at bounding box center [646, 330] width 29 height 29
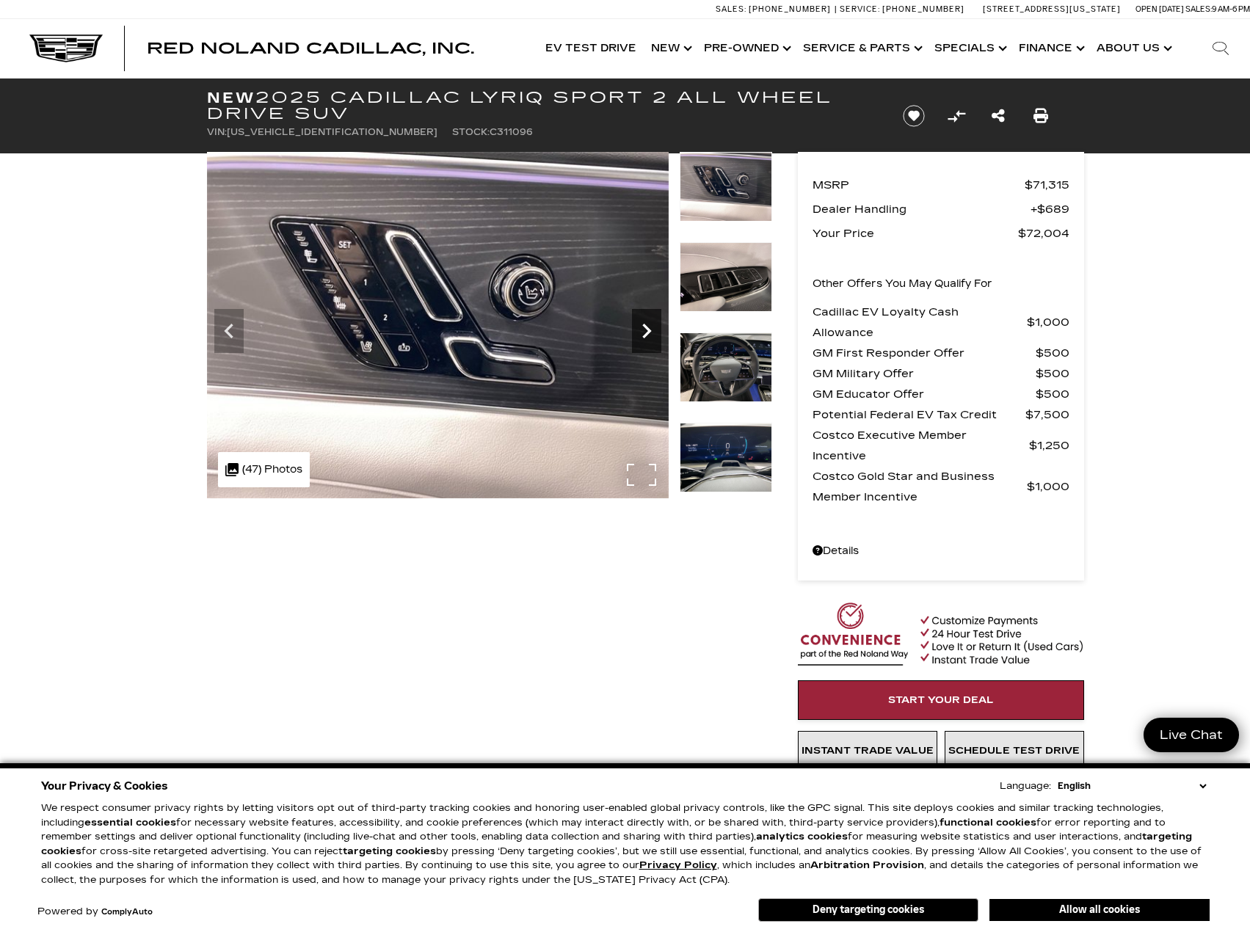
click at [646, 333] on icon "Next" at bounding box center [646, 330] width 29 height 29
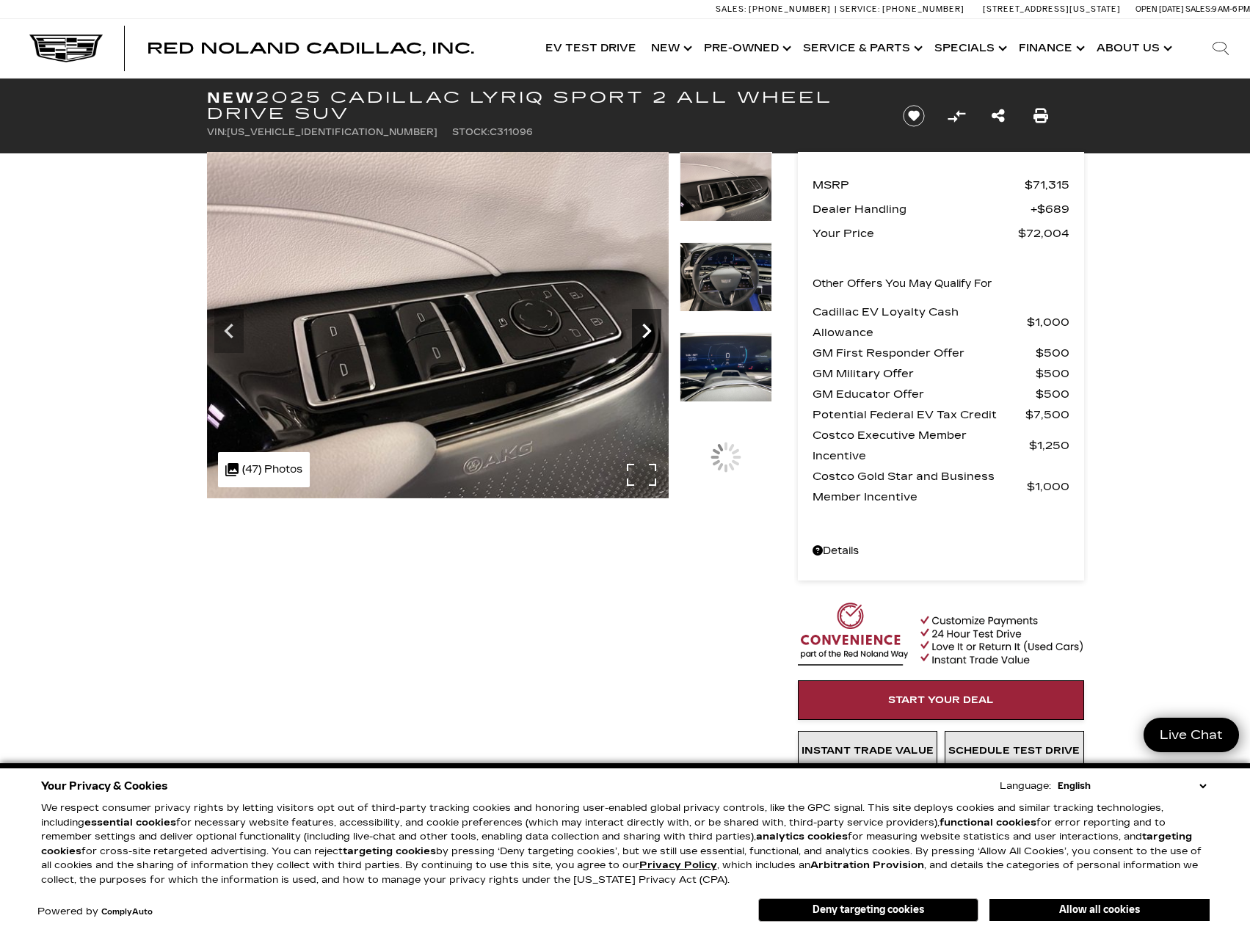
click at [646, 333] on icon "Next" at bounding box center [646, 330] width 29 height 29
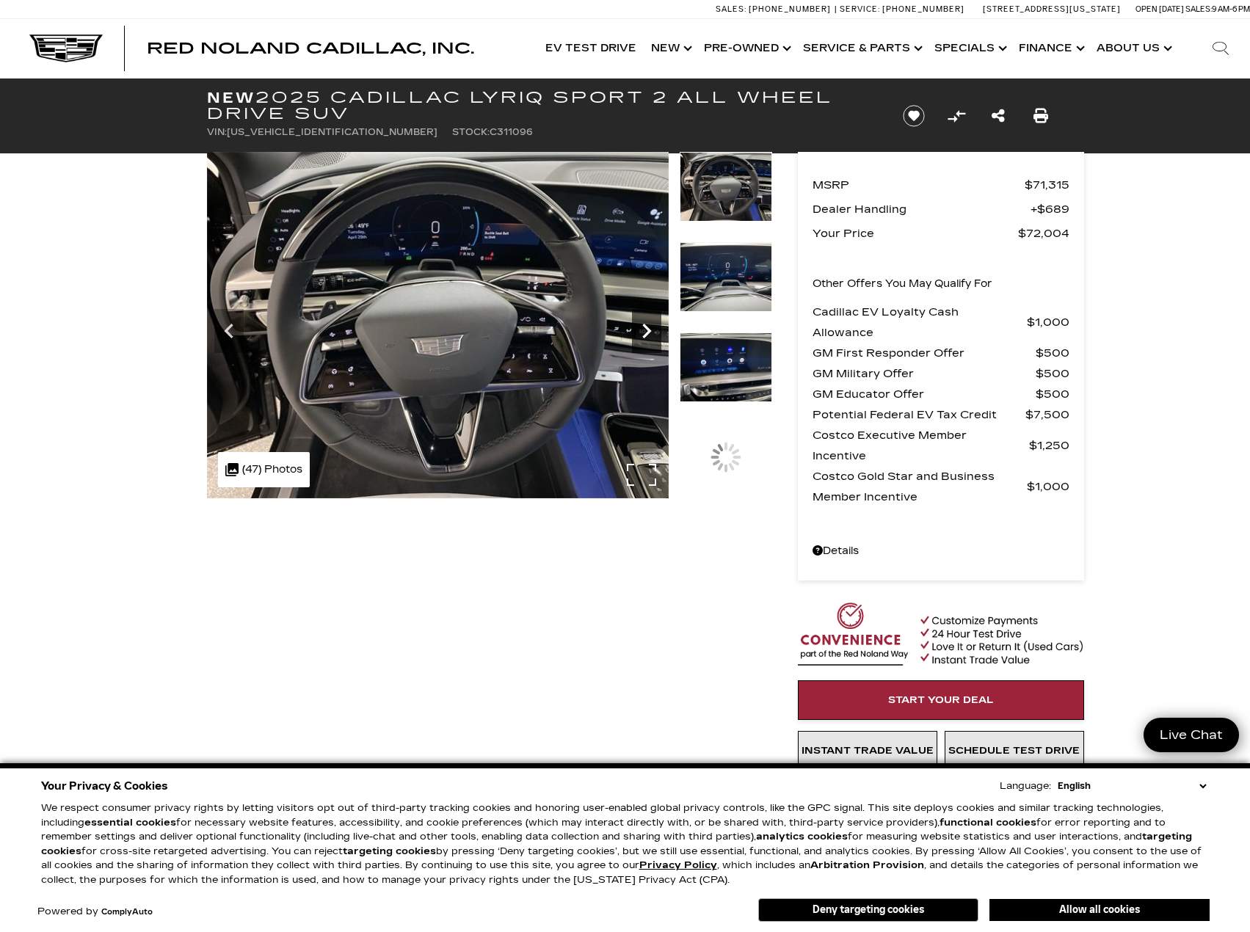
click at [646, 333] on icon "Next" at bounding box center [646, 330] width 29 height 29
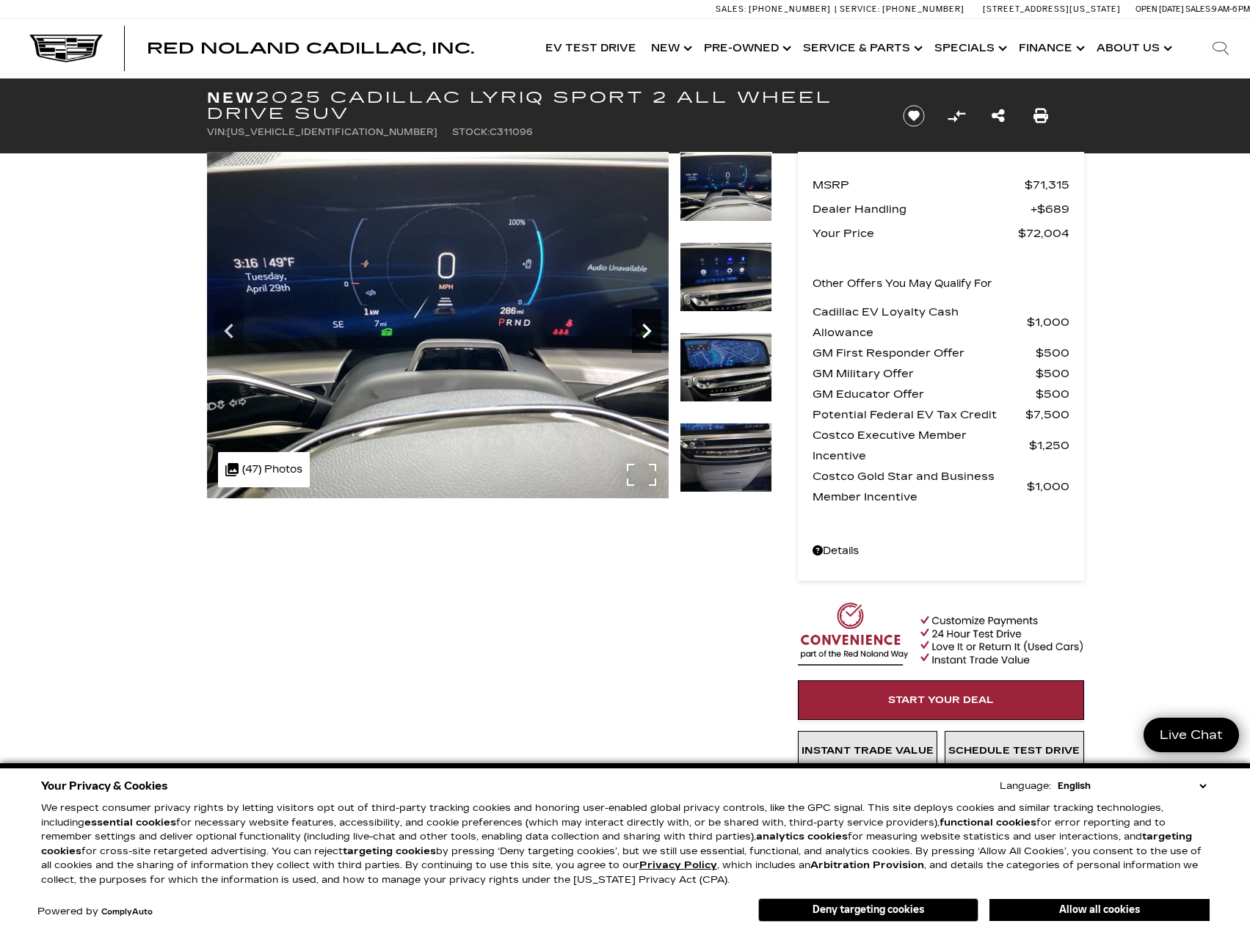
click at [646, 333] on icon "Next" at bounding box center [646, 330] width 29 height 29
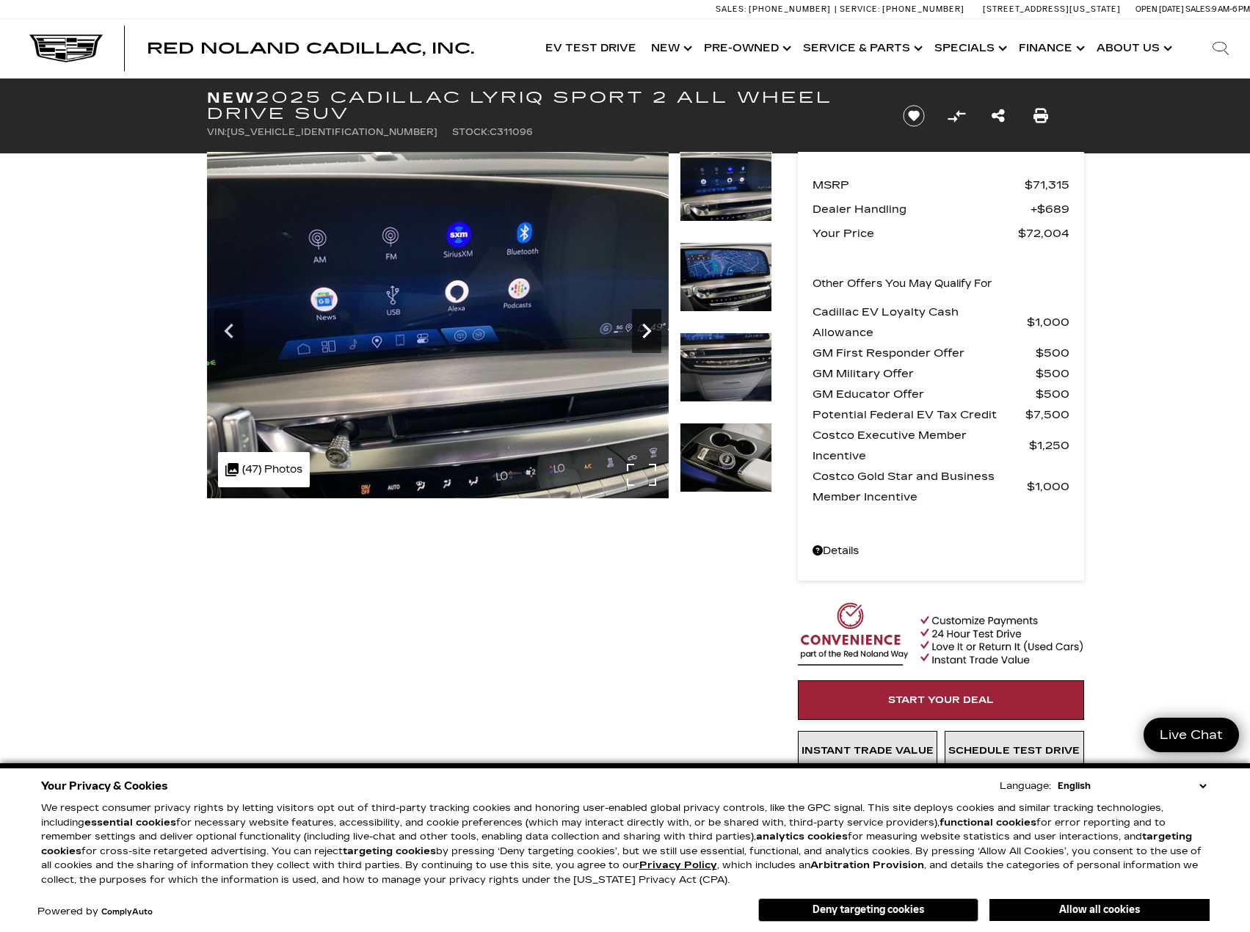
click at [646, 333] on icon "Next" at bounding box center [646, 330] width 29 height 29
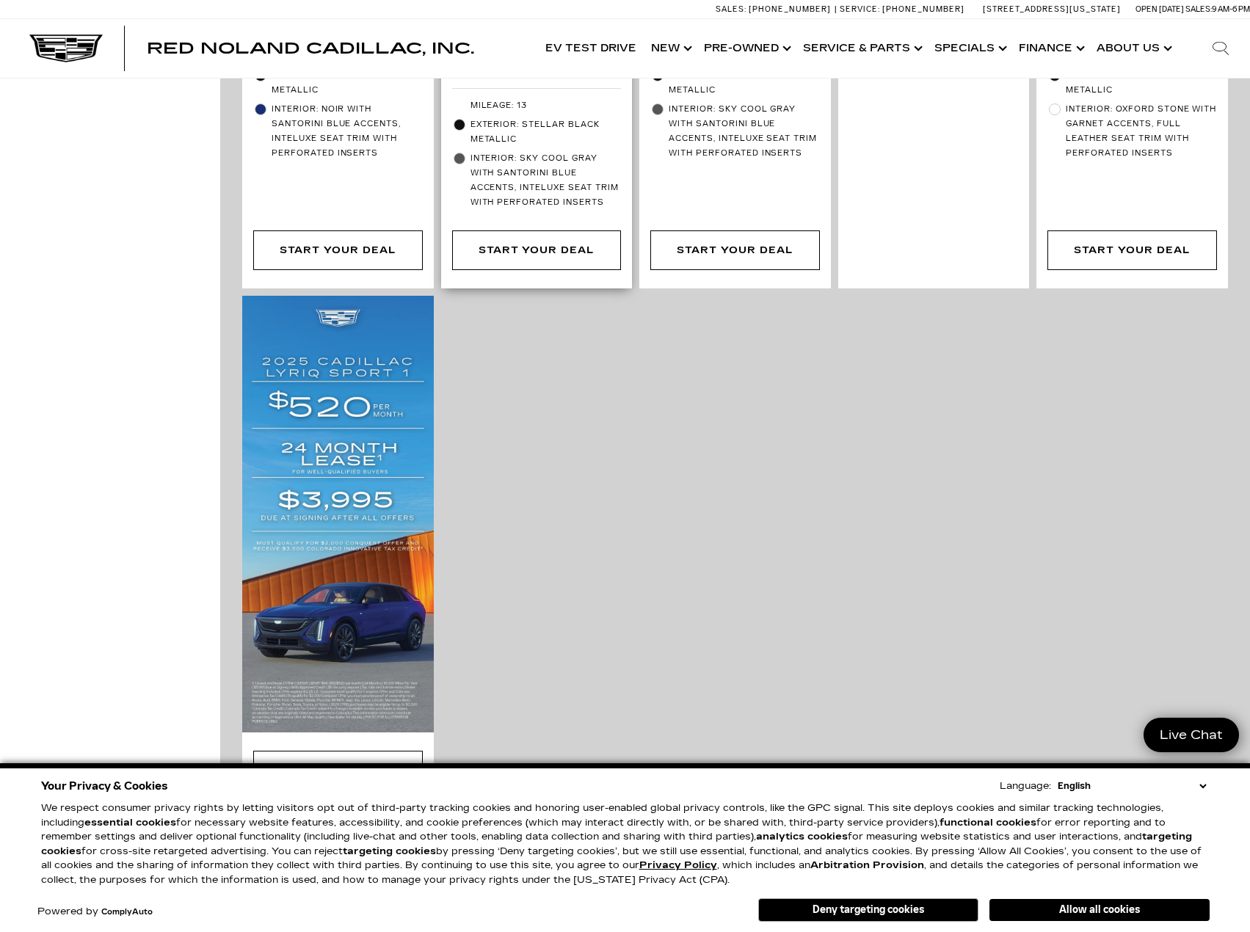
scroll to position [954, 0]
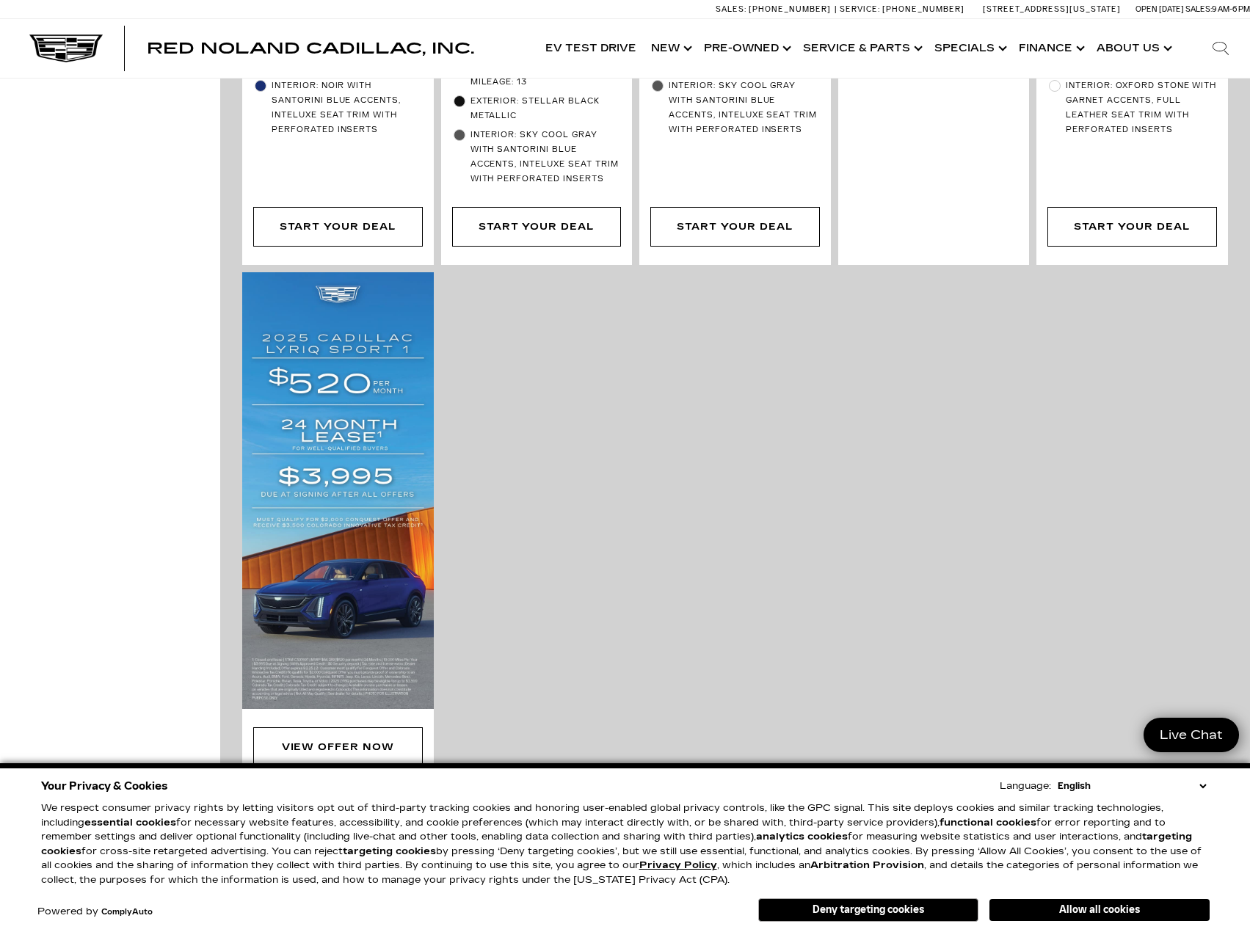
drag, startPoint x: 519, startPoint y: 540, endPoint x: 518, endPoint y: 475, distance: 64.6
drag, startPoint x: 518, startPoint y: 475, endPoint x: 540, endPoint y: 429, distance: 51.2
click at [540, 429] on div "Compare Save This Vehicle - New 2025 Cadillac LYRIQ Sport 2 Stock : C307265 VIN…" at bounding box center [735, 123] width 993 height 1333
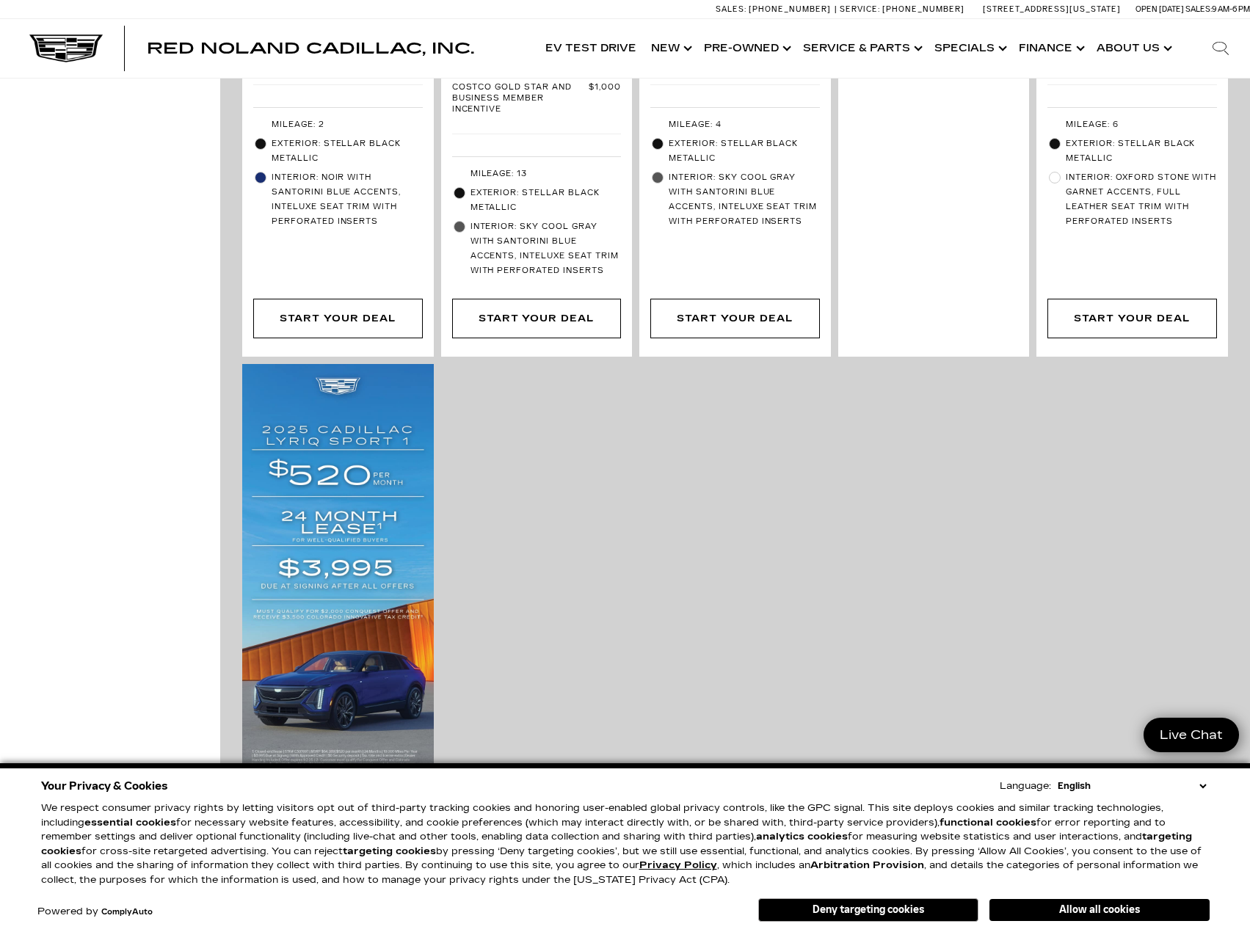
scroll to position [0, 0]
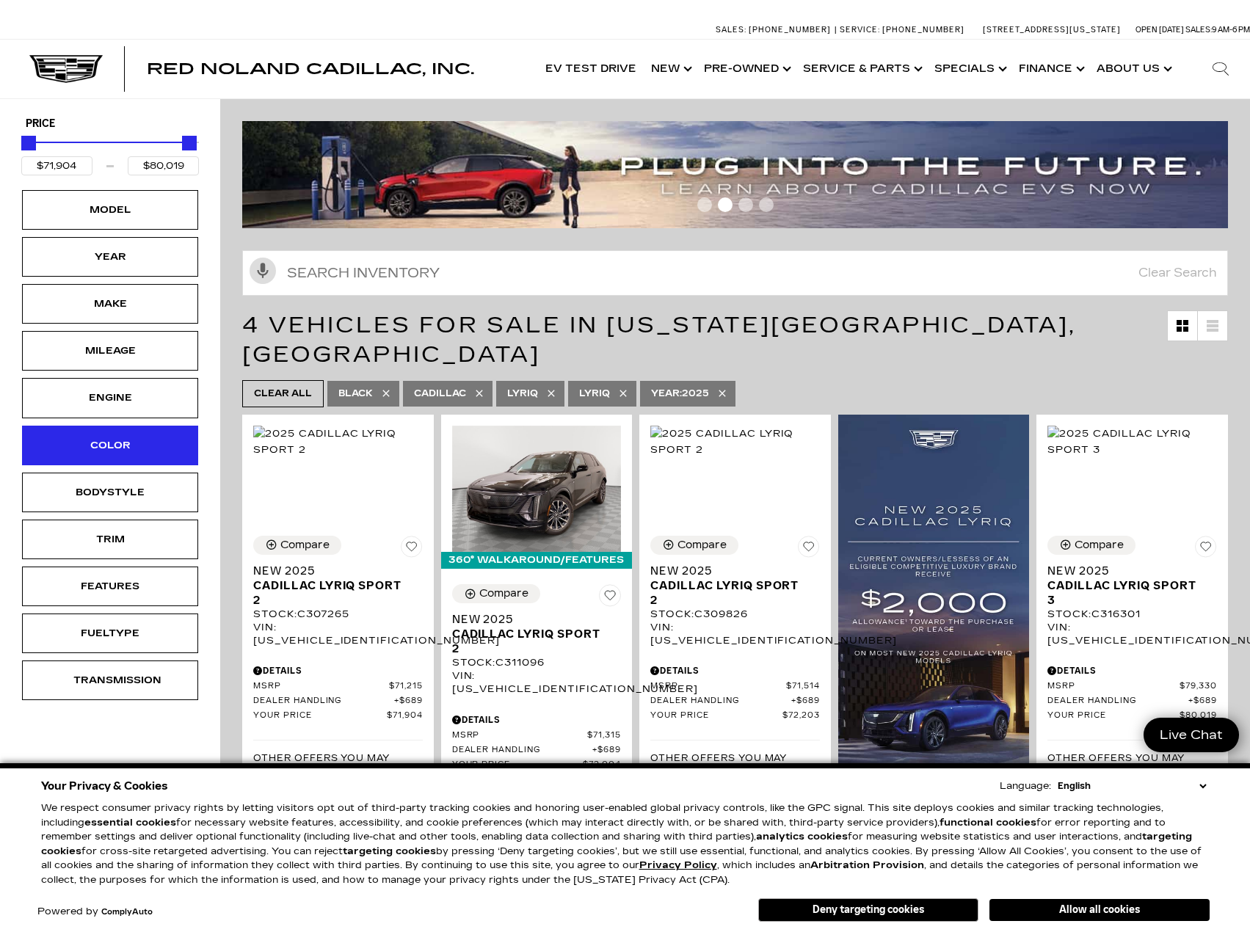
click at [156, 459] on div "Color" at bounding box center [110, 446] width 176 height 40
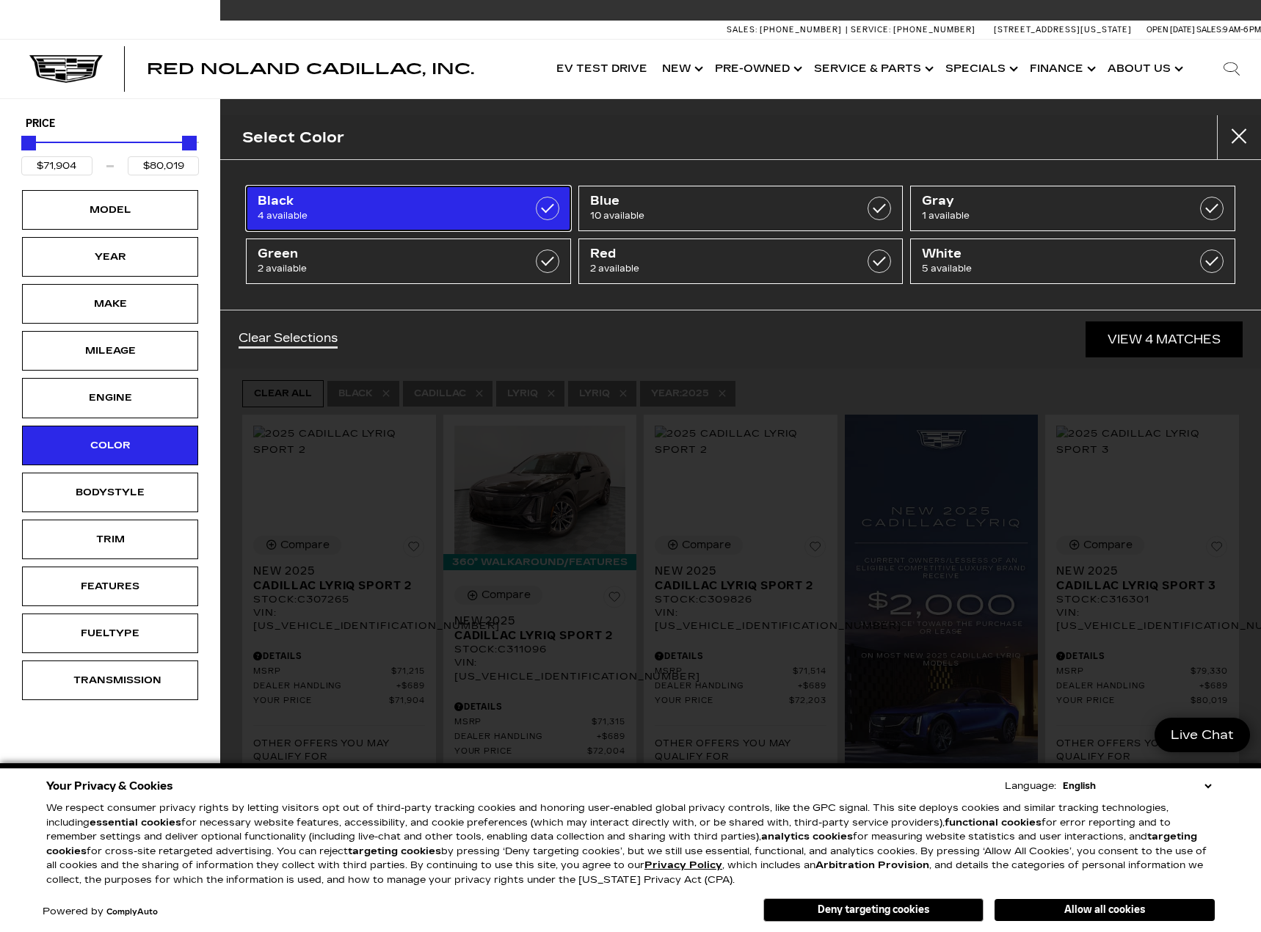
click at [545, 211] on label at bounding box center [547, 208] width 23 height 23
type input "$66,129"
checkbox input "false"
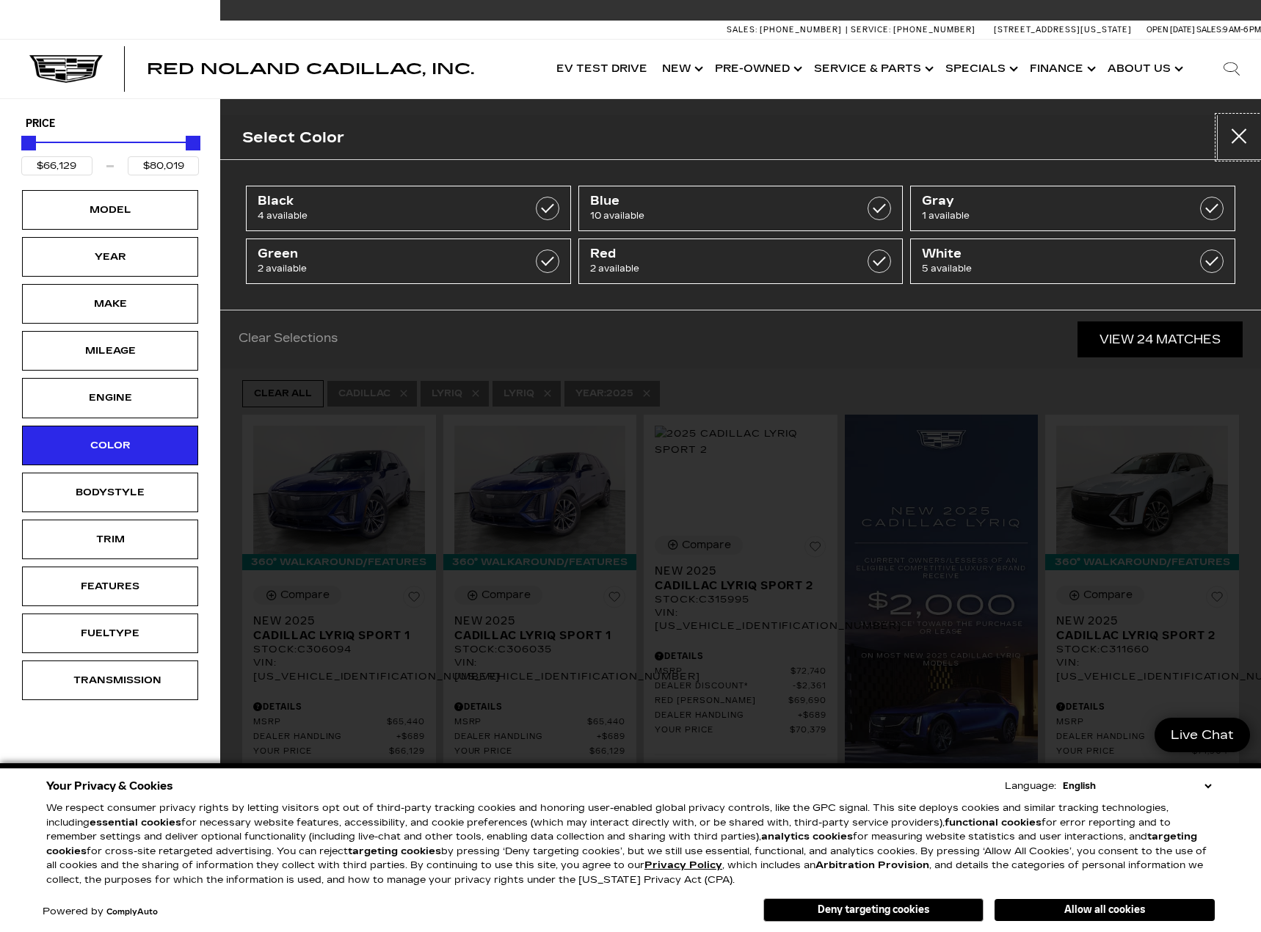
click at [1230, 139] on button "Close" at bounding box center [1239, 137] width 44 height 44
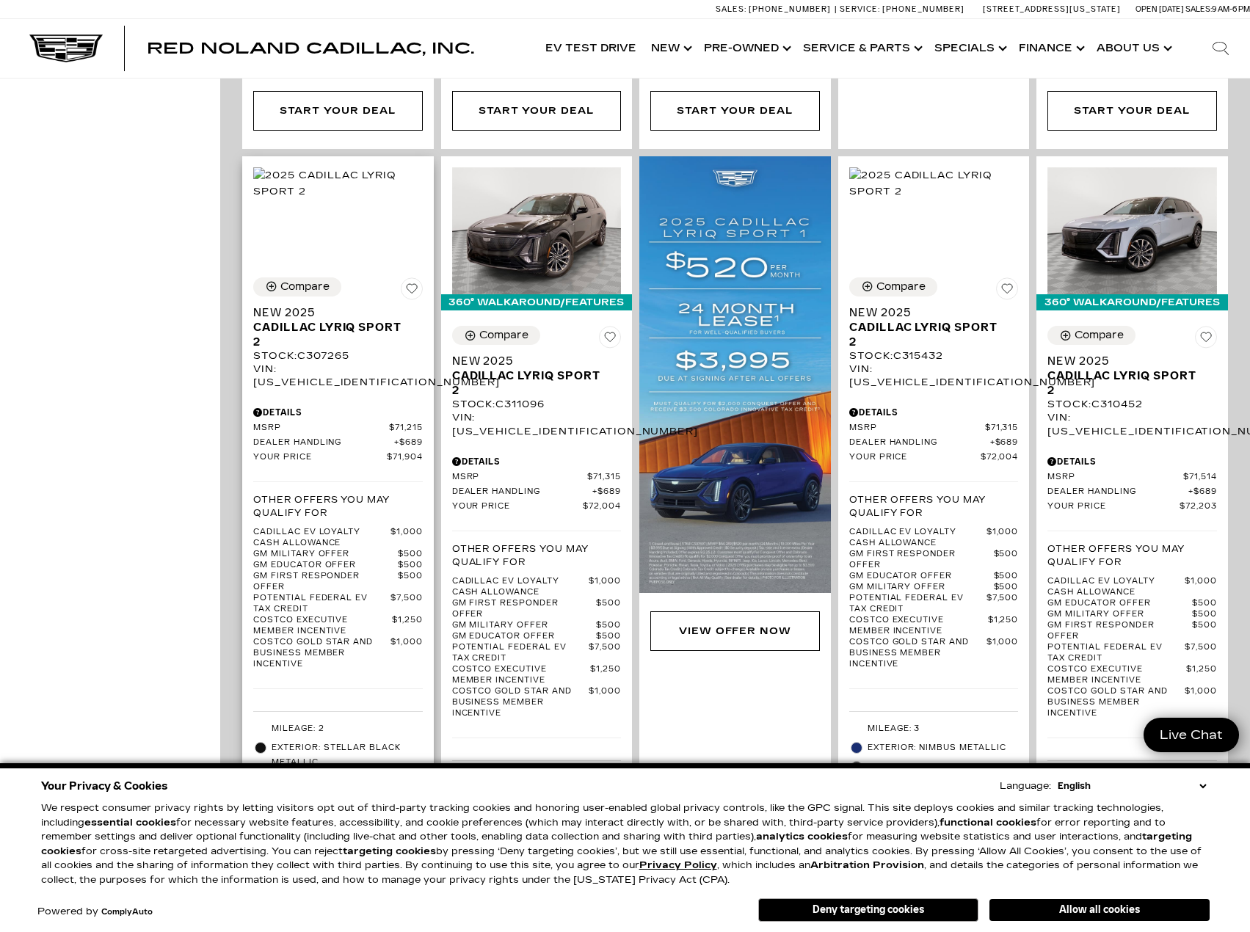
scroll to position [808, 0]
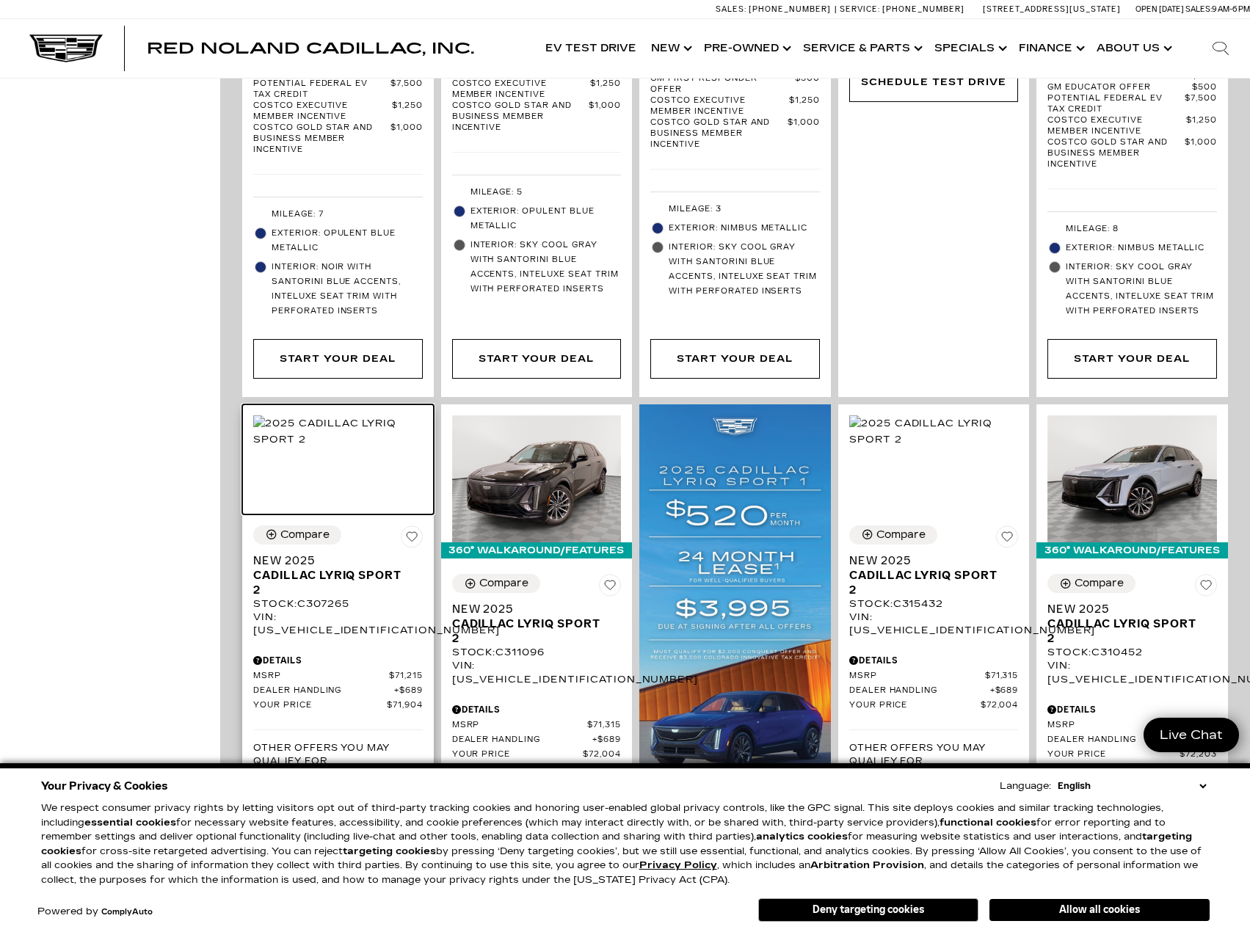
click at [349, 418] on img at bounding box center [338, 432] width 170 height 32
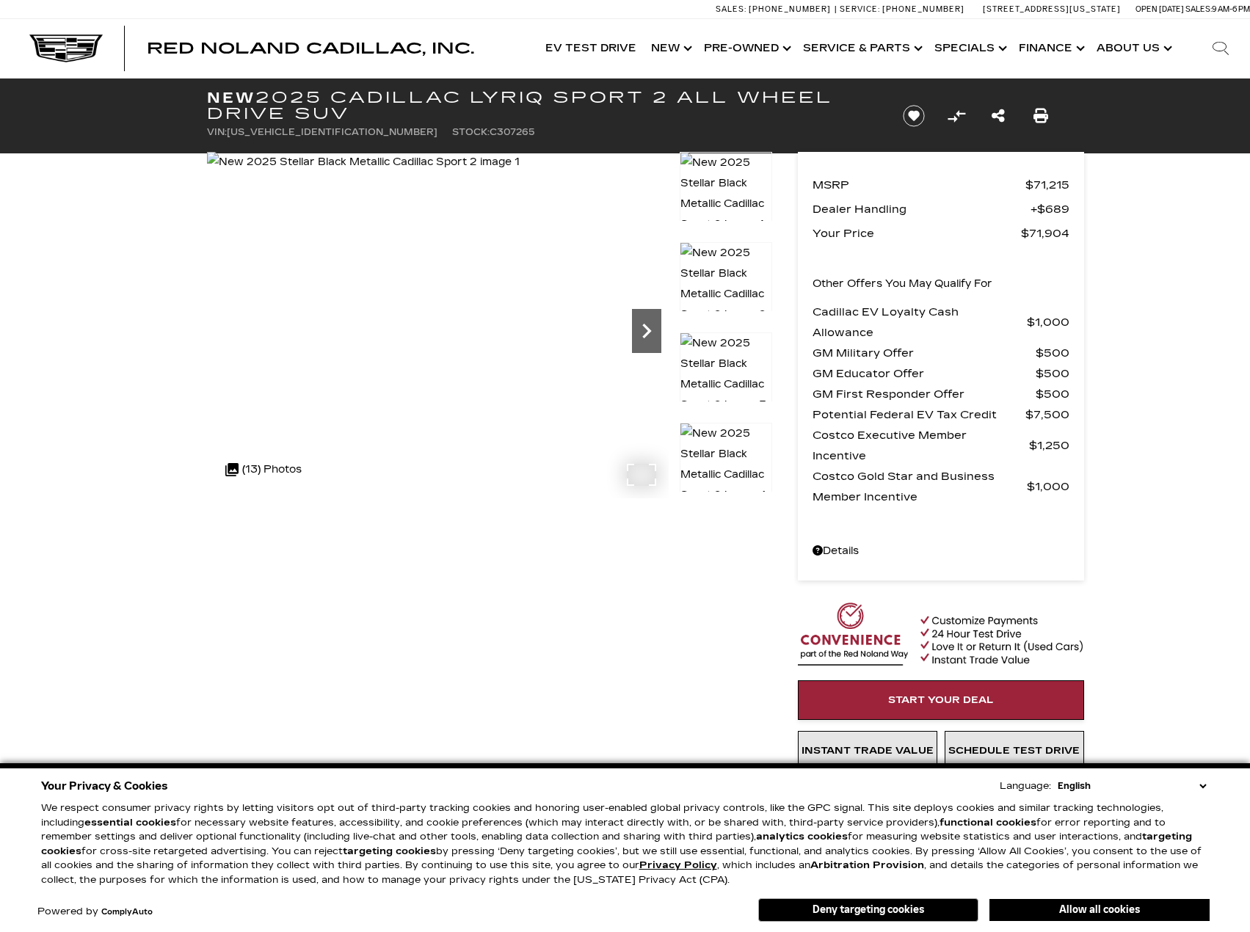
click at [647, 330] on icon "Next" at bounding box center [646, 330] width 29 height 29
click at [648, 330] on icon "Next" at bounding box center [646, 330] width 29 height 29
click at [648, 330] on icon "Next" at bounding box center [646, 331] width 9 height 15
click at [649, 330] on icon "Next" at bounding box center [646, 331] width 9 height 15
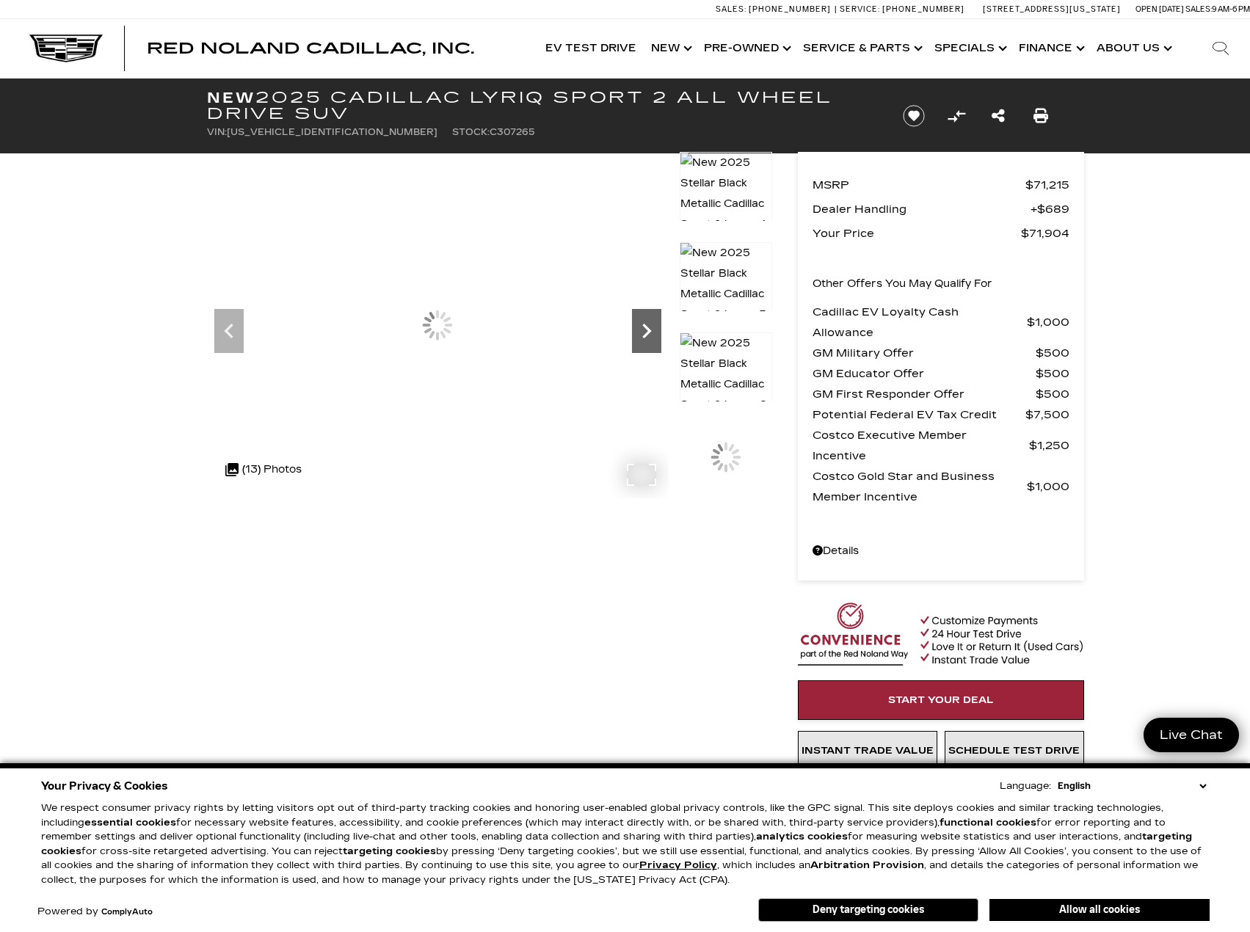
click at [651, 331] on icon "Next" at bounding box center [646, 331] width 9 height 15
click at [648, 336] on icon "Next" at bounding box center [646, 330] width 29 height 29
click at [730, 455] on img at bounding box center [726, 465] width 93 height 84
click at [727, 375] on img at bounding box center [726, 384] width 93 height 104
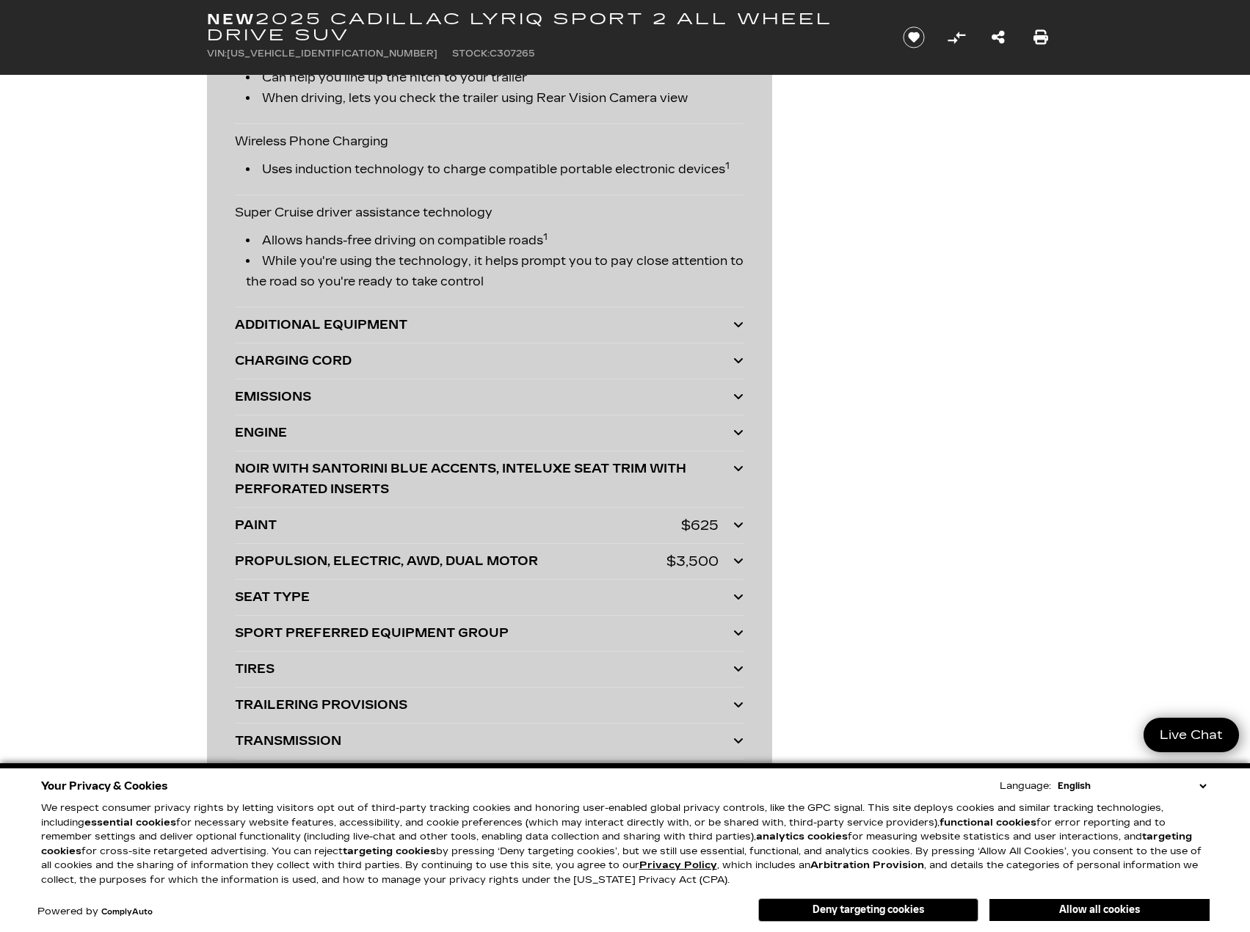
scroll to position [3964, 0]
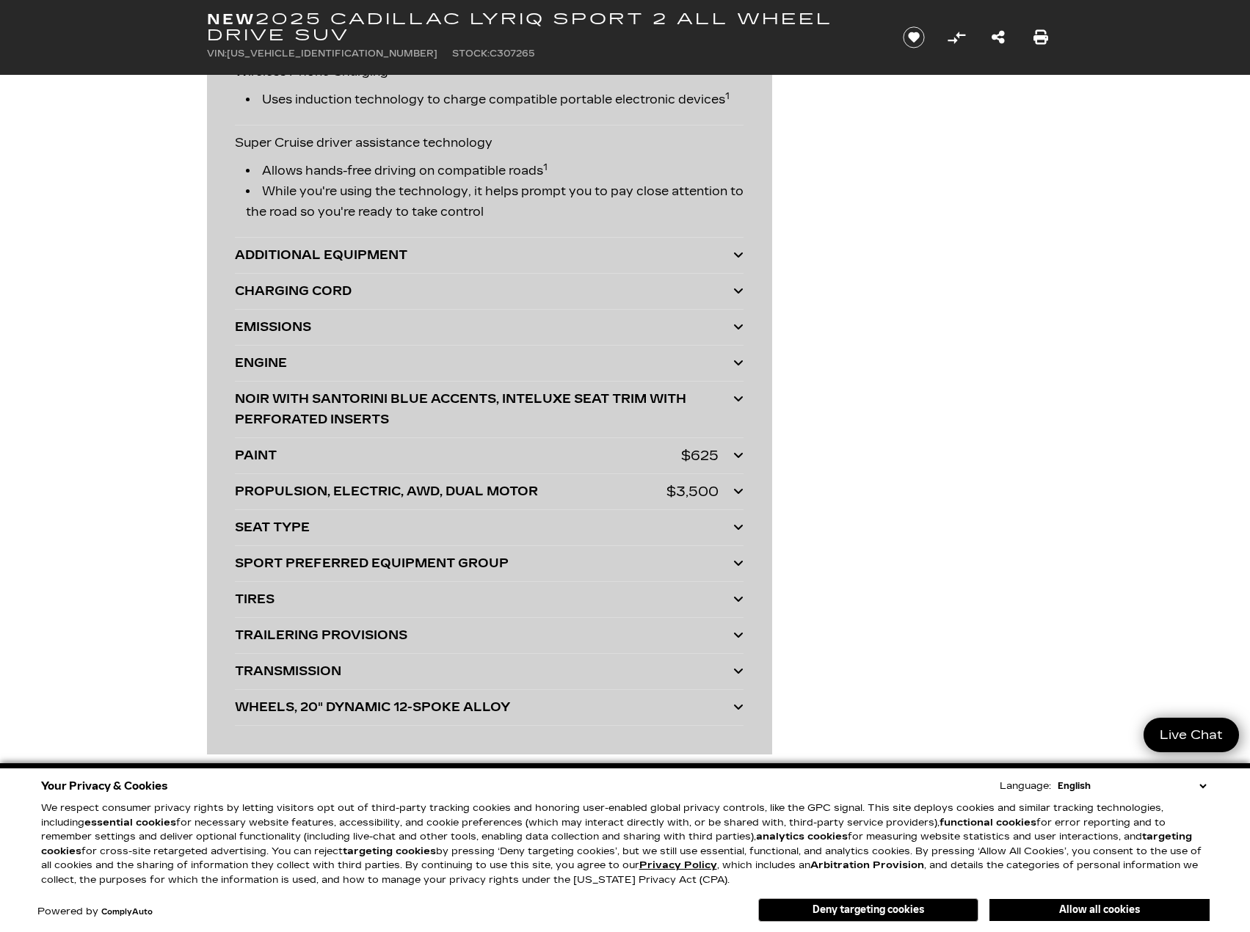
click at [736, 489] on icon at bounding box center [738, 491] width 10 height 12
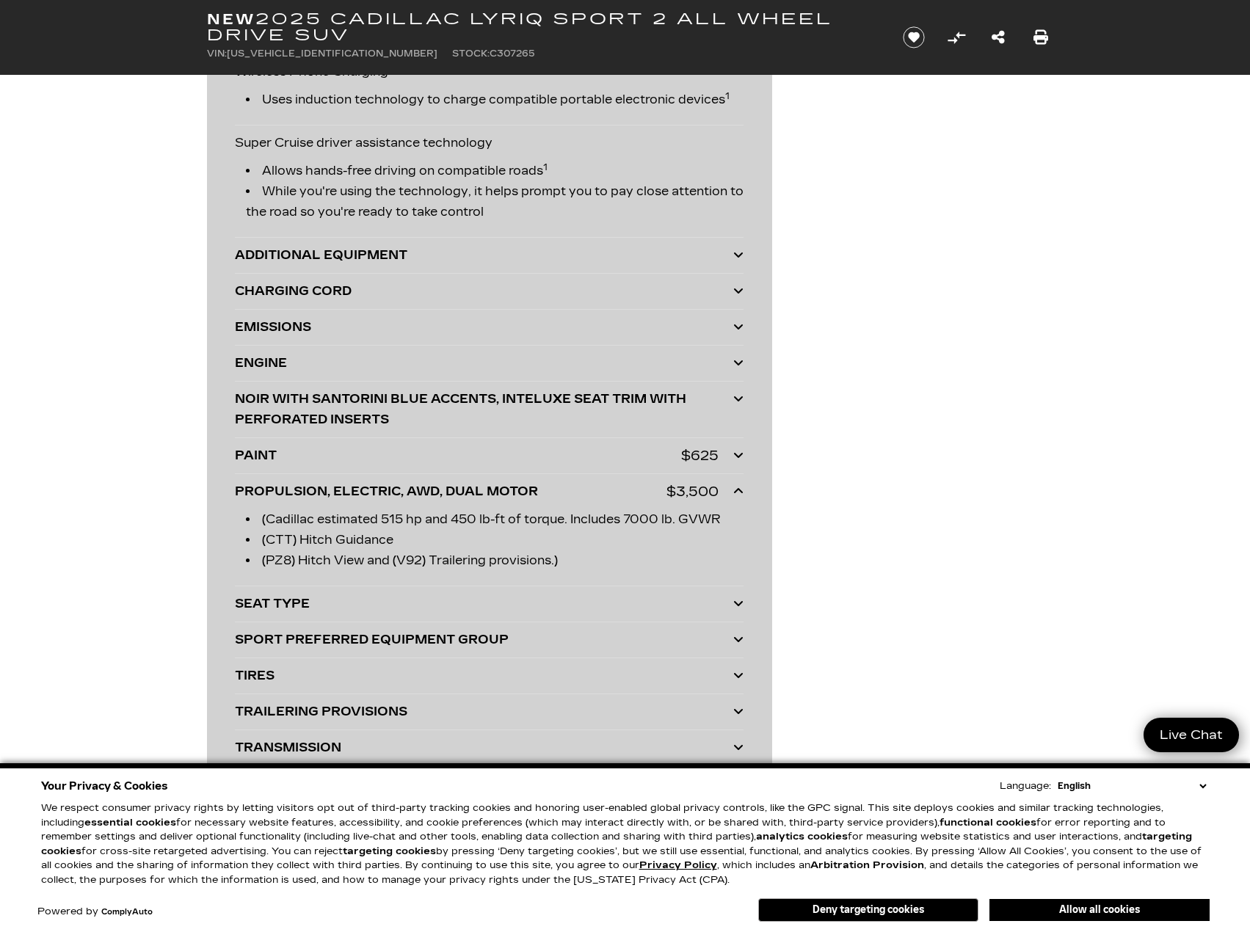
click at [387, 417] on div "NOIR WITH SANTORINI BLUE ACCENTS, INTELUXE SEAT TRIM WITH PERFORATED INSERTS" at bounding box center [484, 409] width 498 height 41
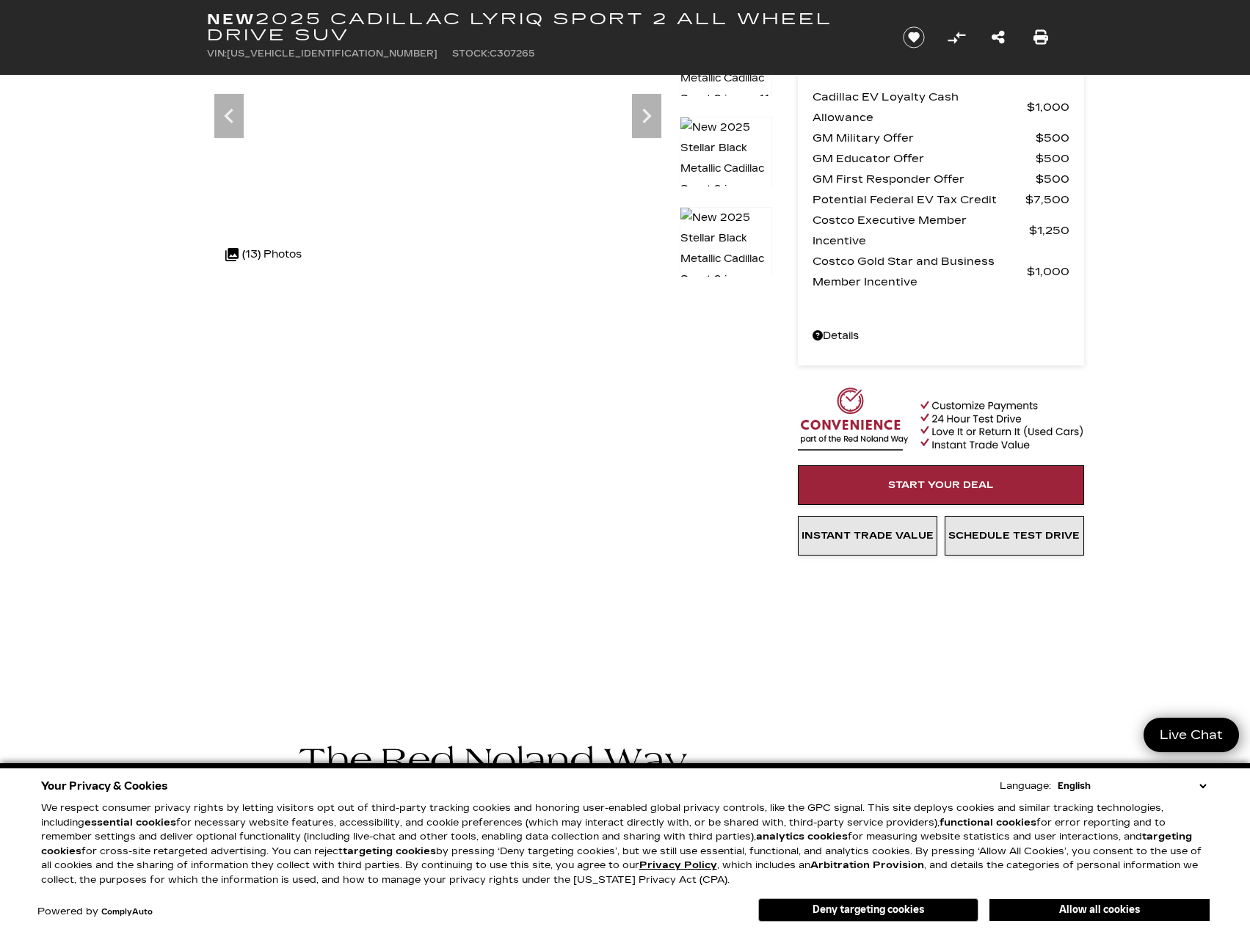
scroll to position [0, 0]
